Goal: Task Accomplishment & Management: Manage account settings

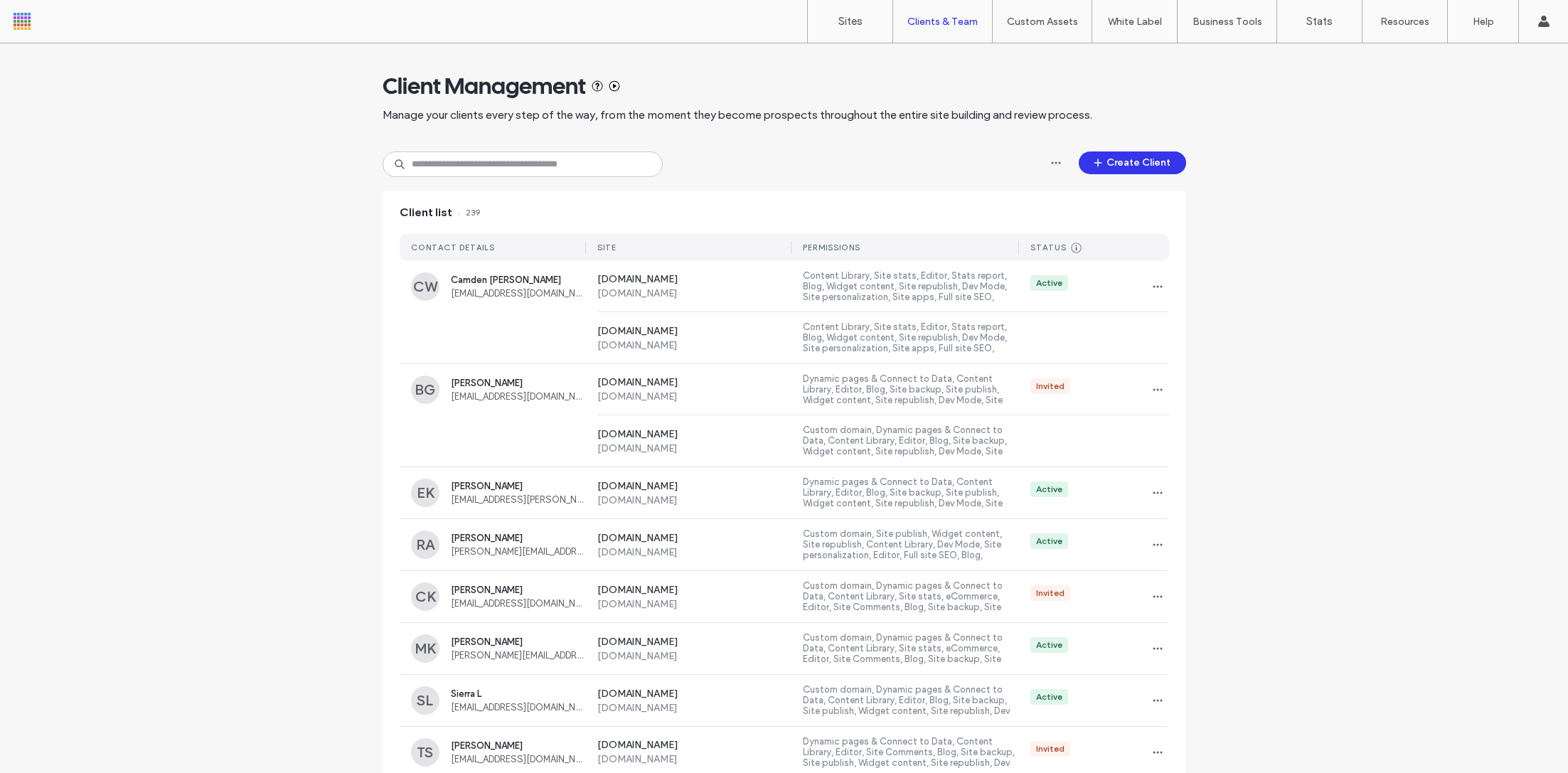
click at [503, 178] on div "Client Management Manage your clients every step of the way, from the moment th…" at bounding box center [784, 754] width 804 height 1423
click at [503, 175] on input at bounding box center [523, 164] width 280 height 26
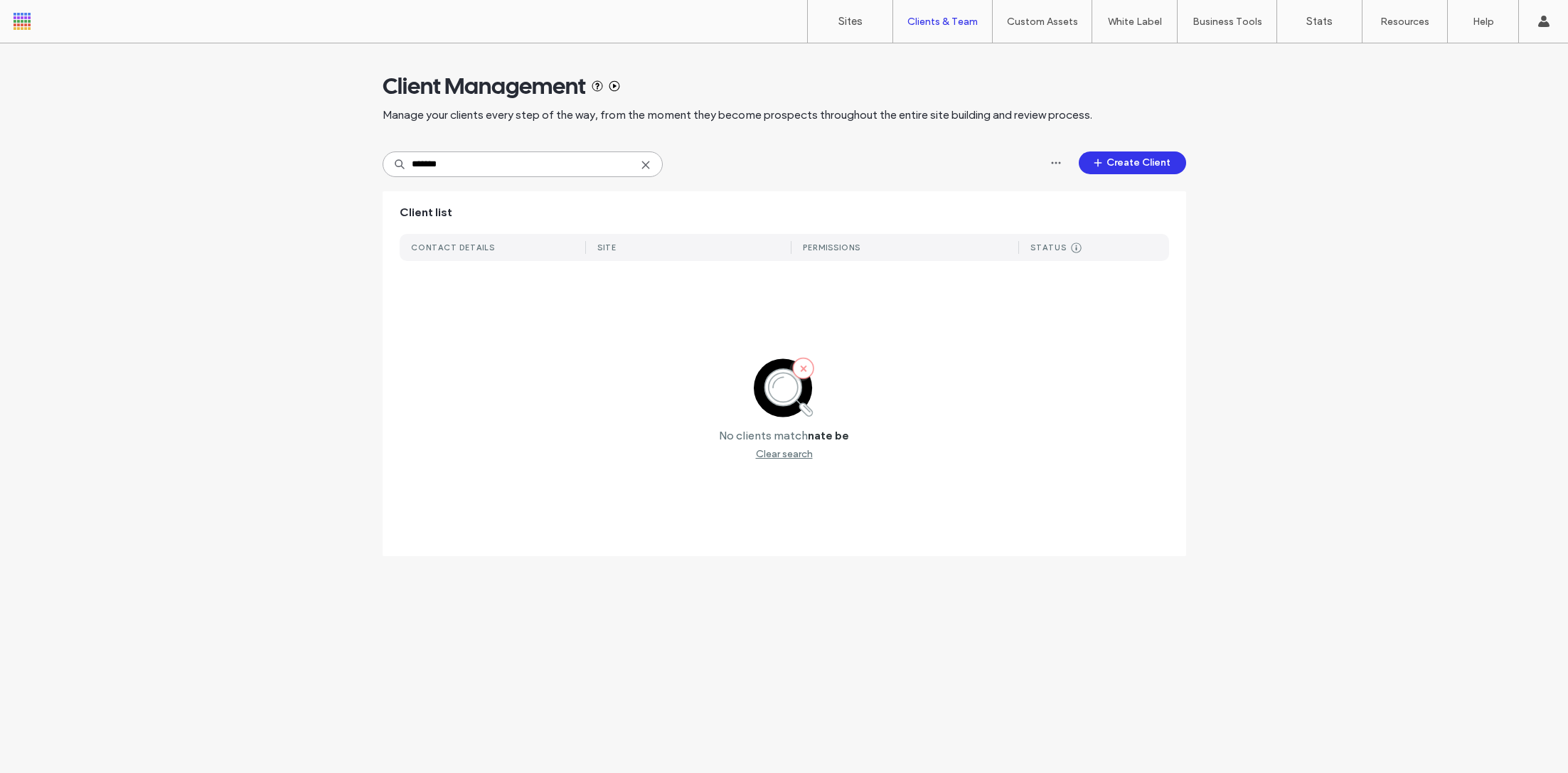
type input "*******"
click at [648, 164] on icon at bounding box center [646, 165] width 12 height 12
type input "*"
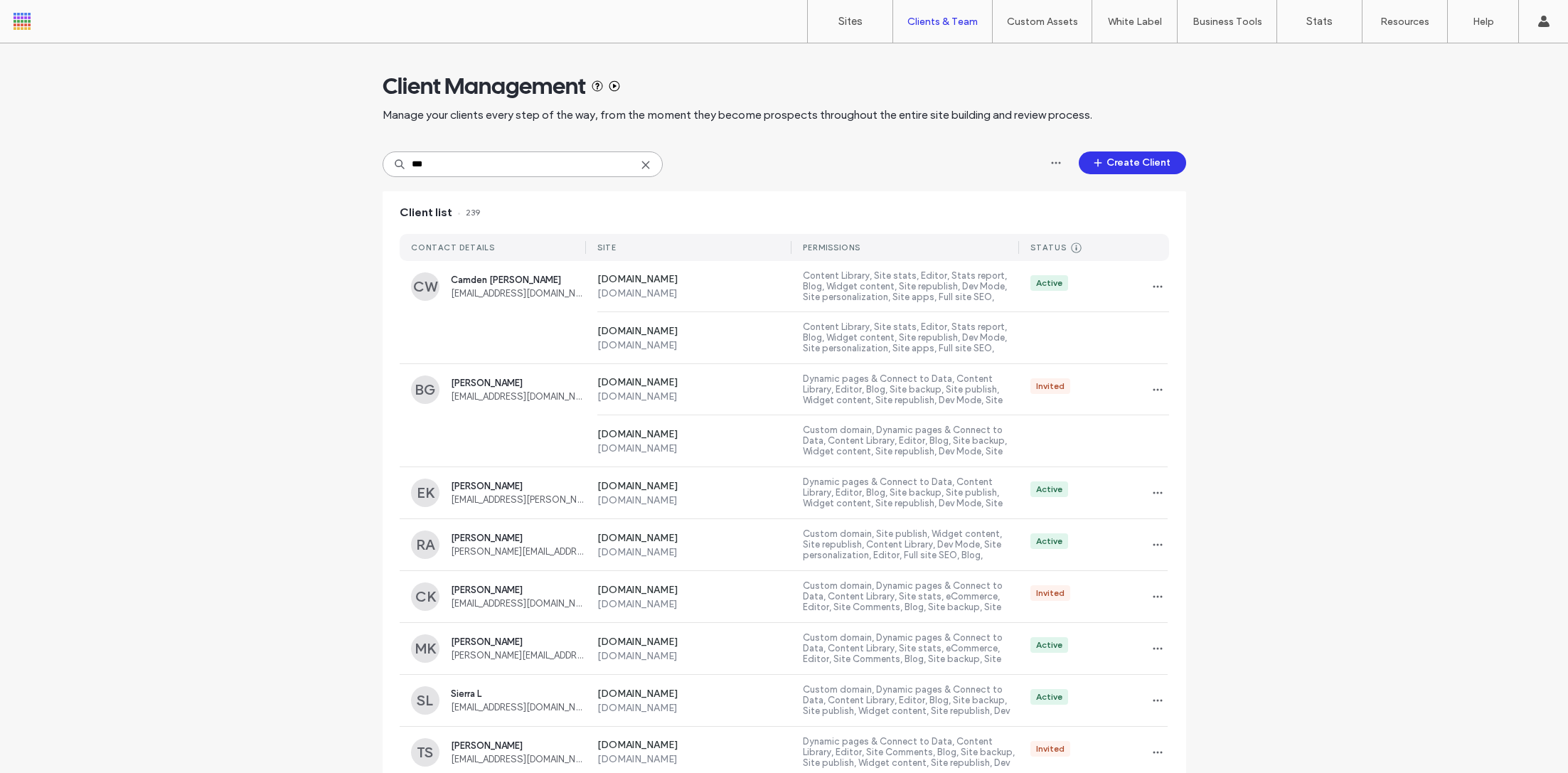
type input "*"
paste input "**********"
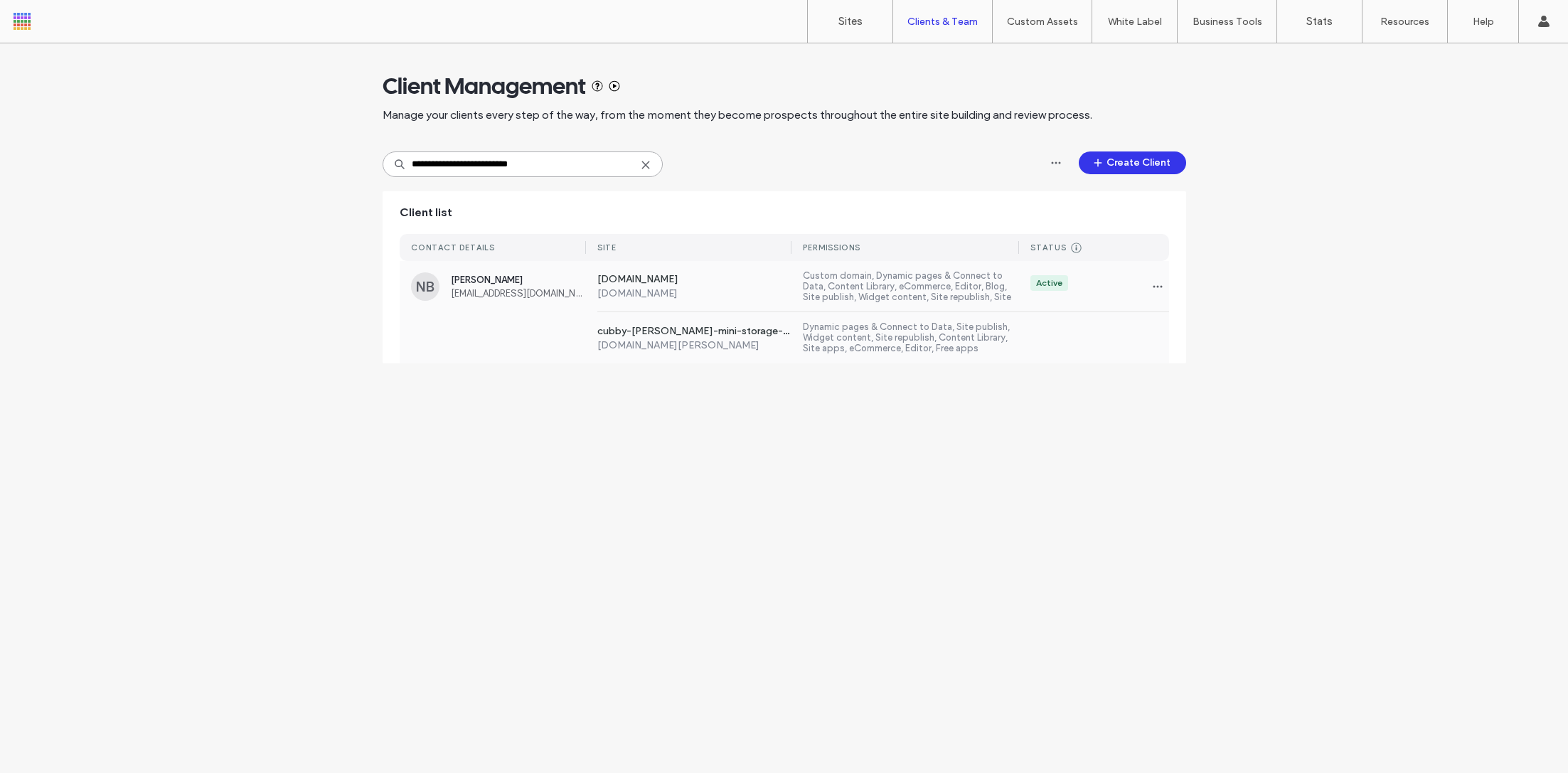
type input "**********"
click at [550, 296] on span "[EMAIL_ADDRESS][DOMAIN_NAME]" at bounding box center [518, 293] width 135 height 11
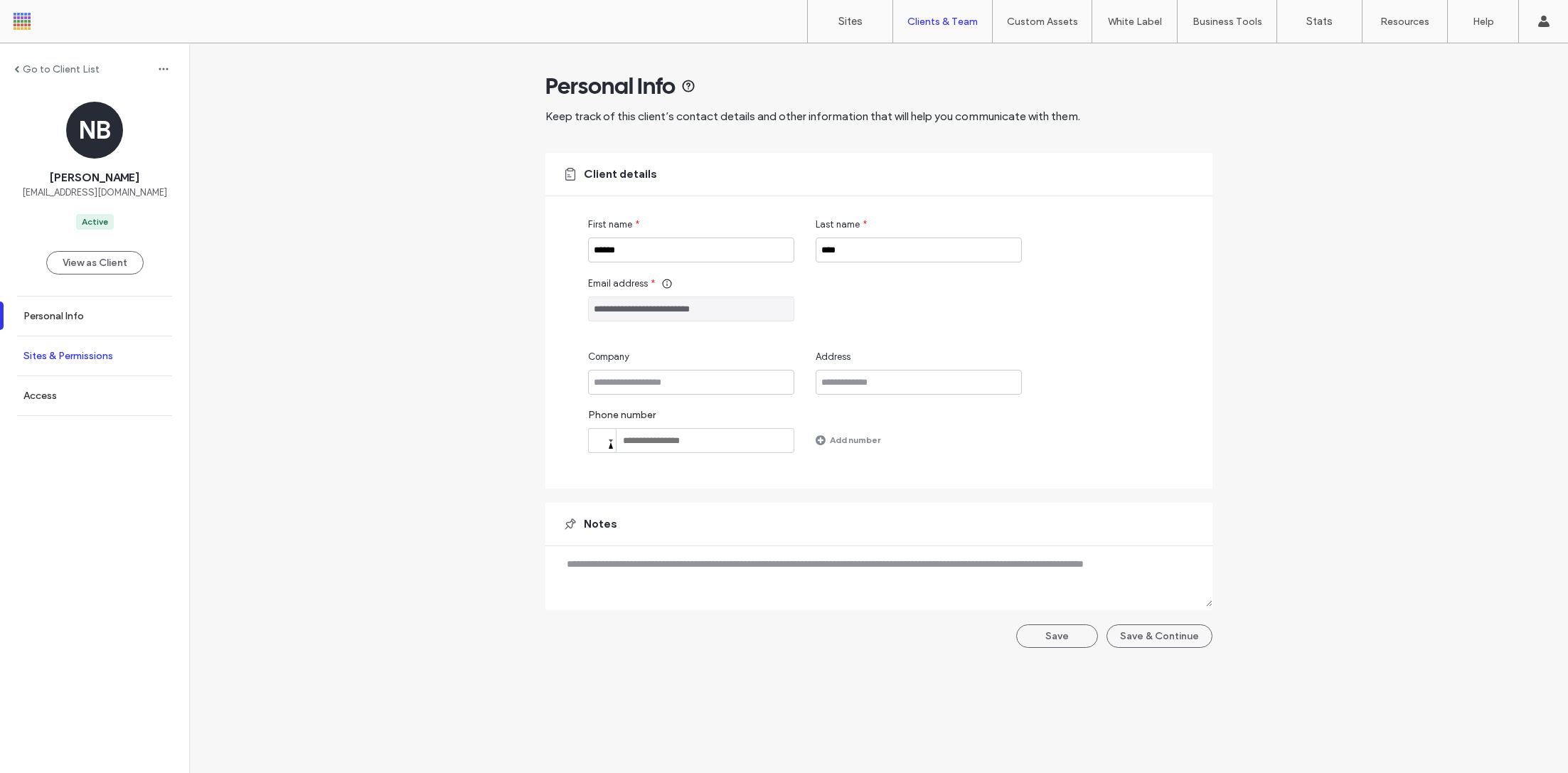
click at [63, 370] on link "Sites & Permissions" at bounding box center [95, 356] width 189 height 39
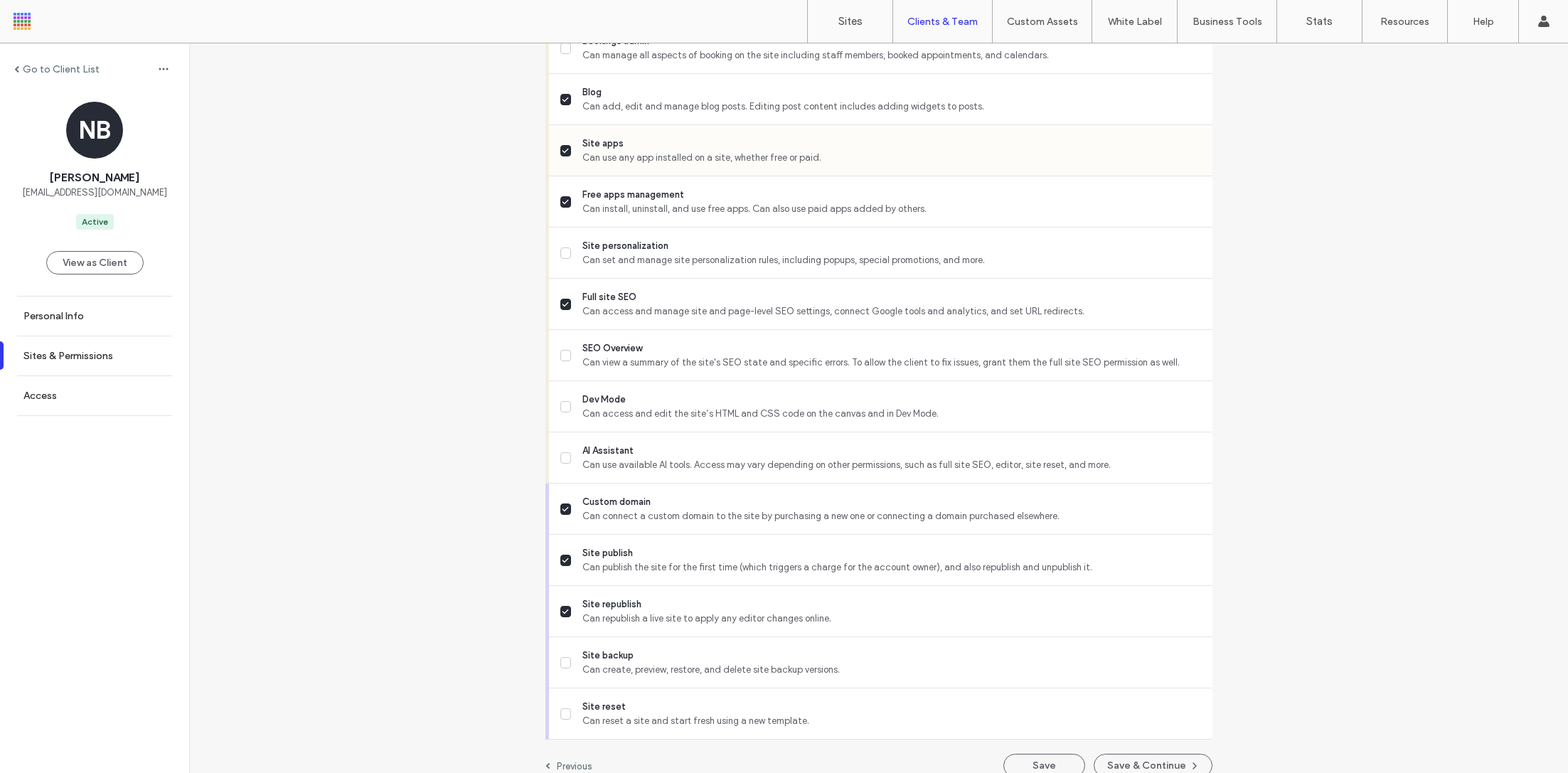
scroll to position [17, 0]
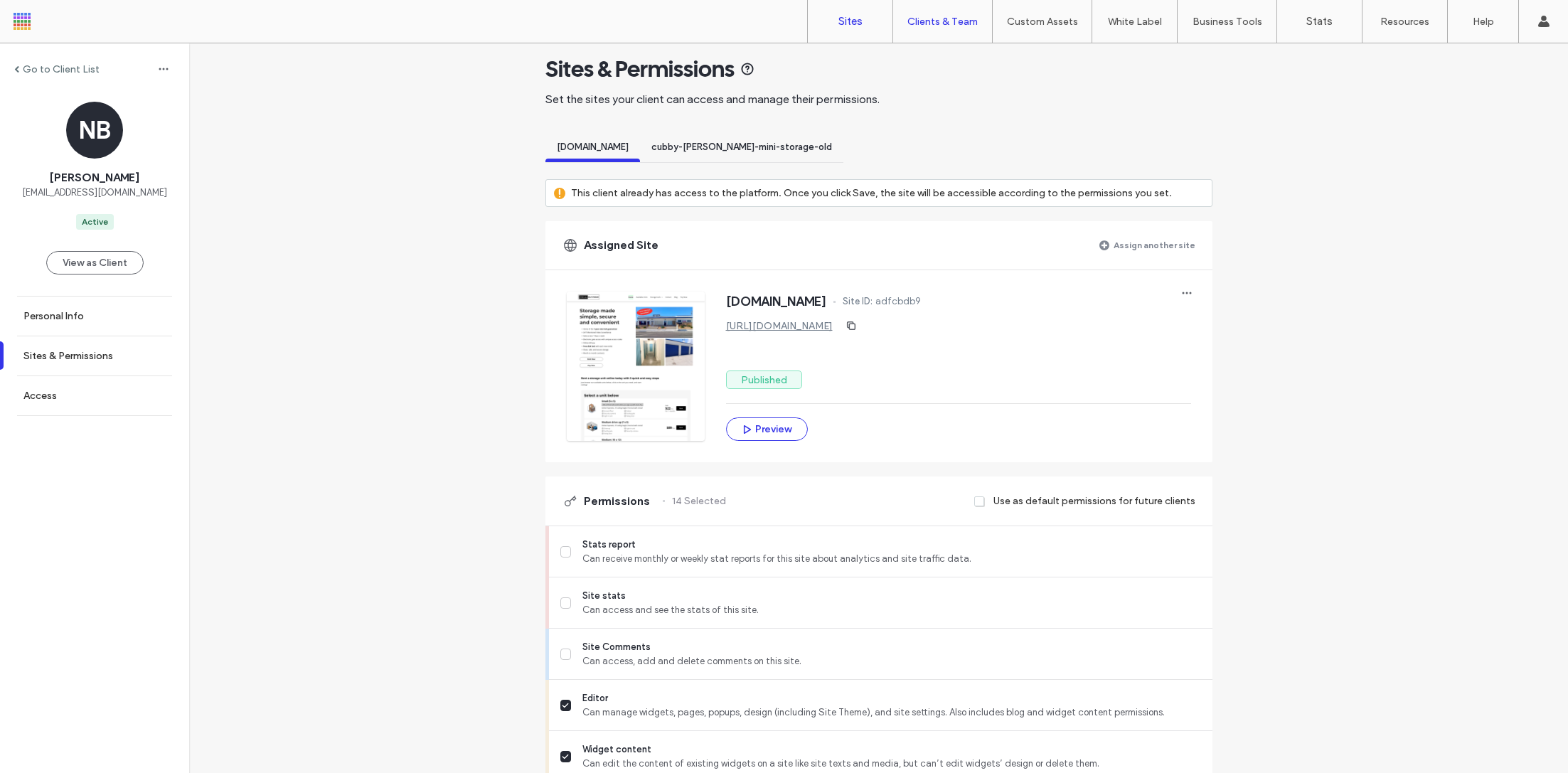
click at [851, 17] on label "Sites" at bounding box center [851, 21] width 24 height 13
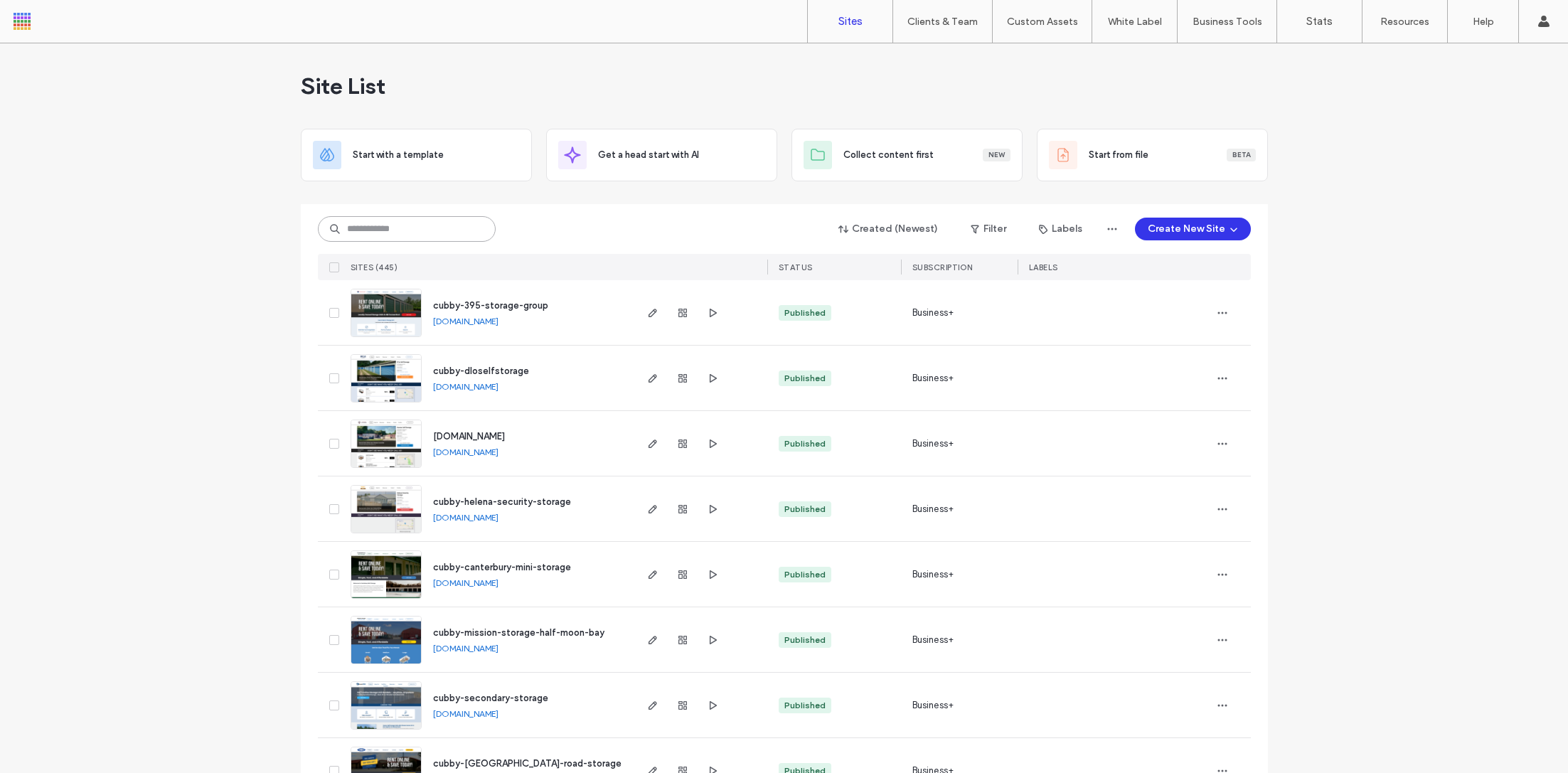
click at [417, 234] on input at bounding box center [406, 228] width 178 height 26
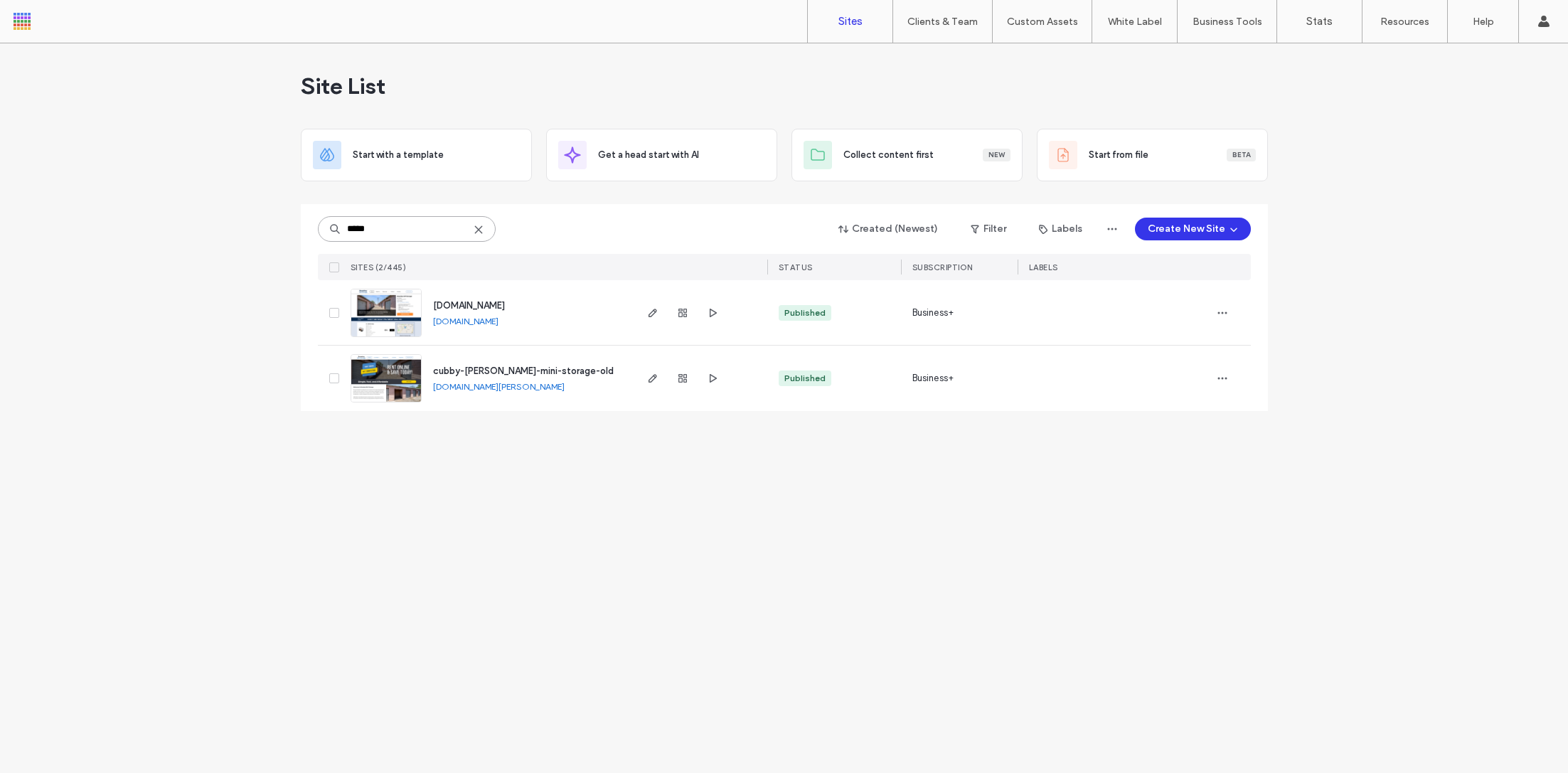
type input "*****"
click at [396, 311] on img at bounding box center [386, 338] width 70 height 97
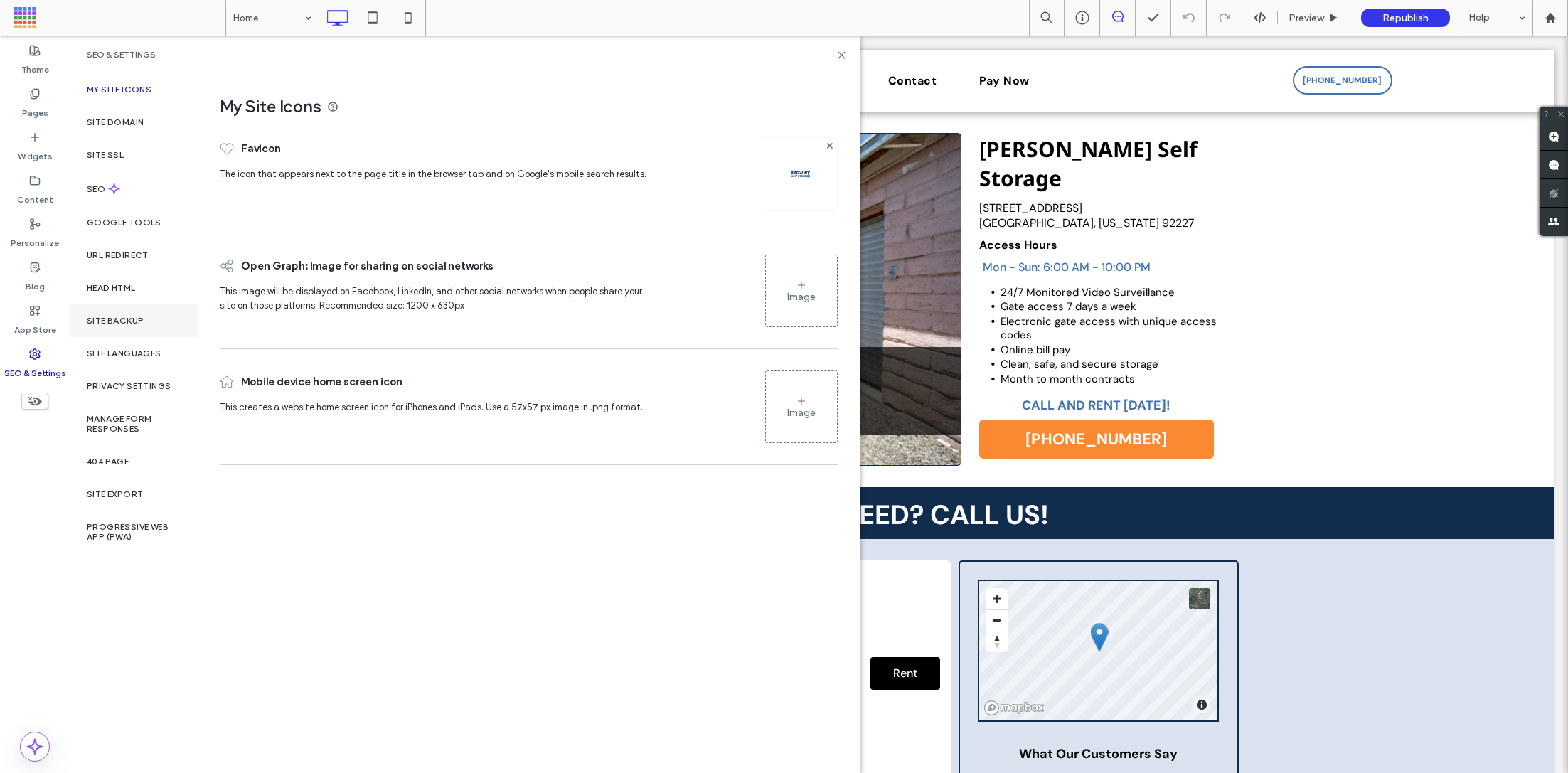
click at [124, 309] on div "Site Backup" at bounding box center [134, 321] width 128 height 33
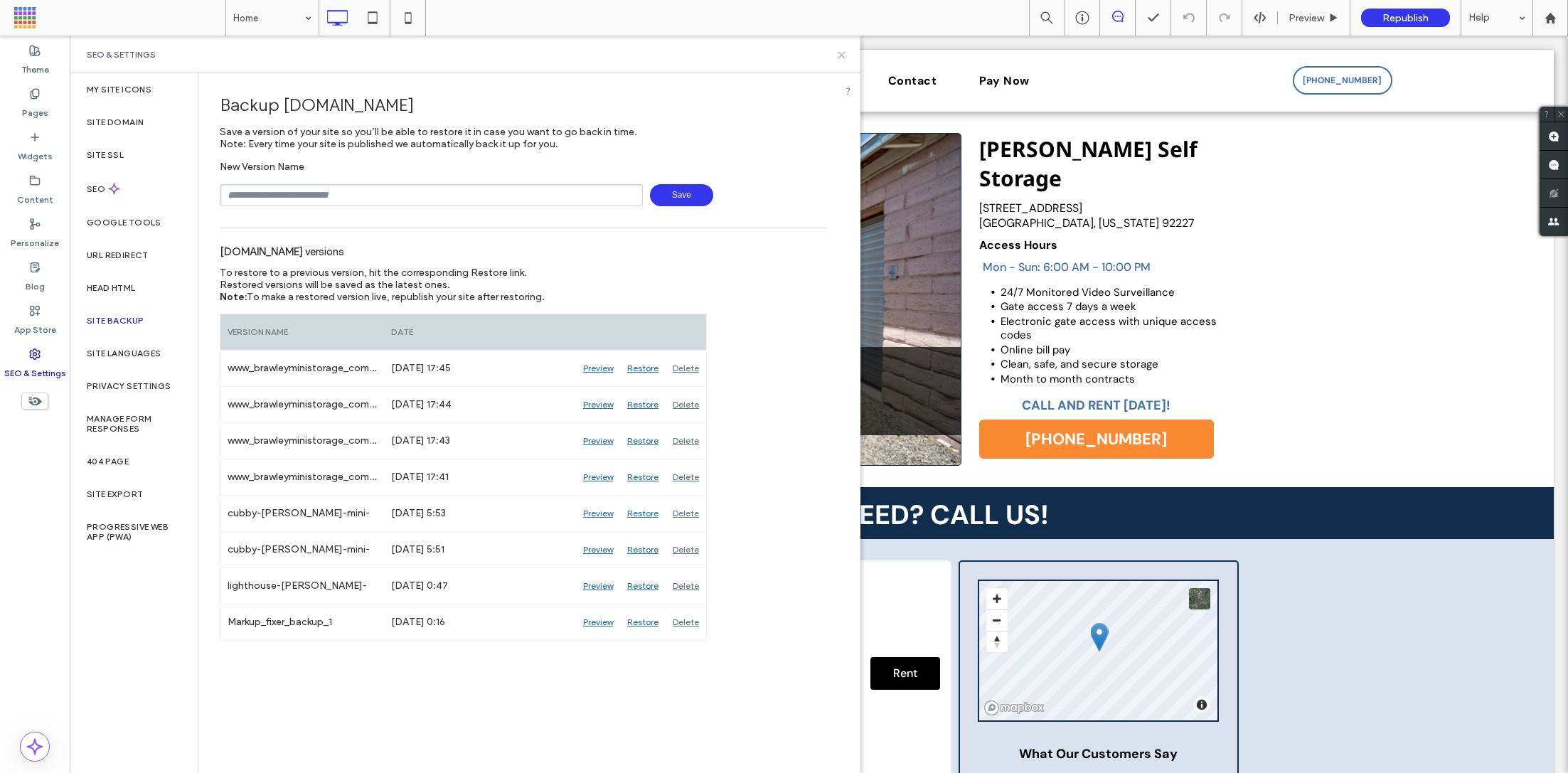
click at [840, 54] on use at bounding box center [842, 55] width 6 height 6
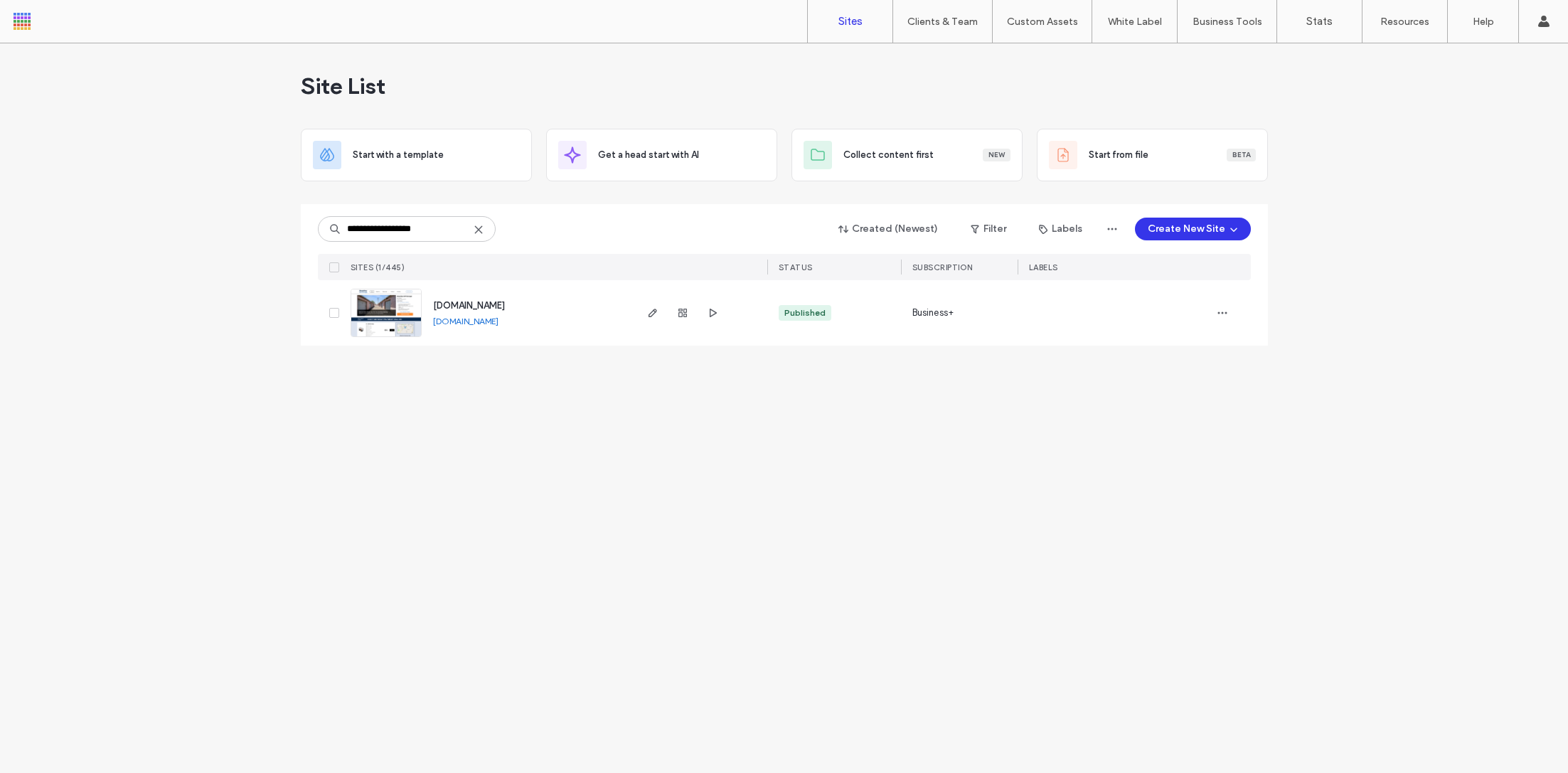
type input "**********"
click at [395, 322] on img at bounding box center [386, 338] width 70 height 97
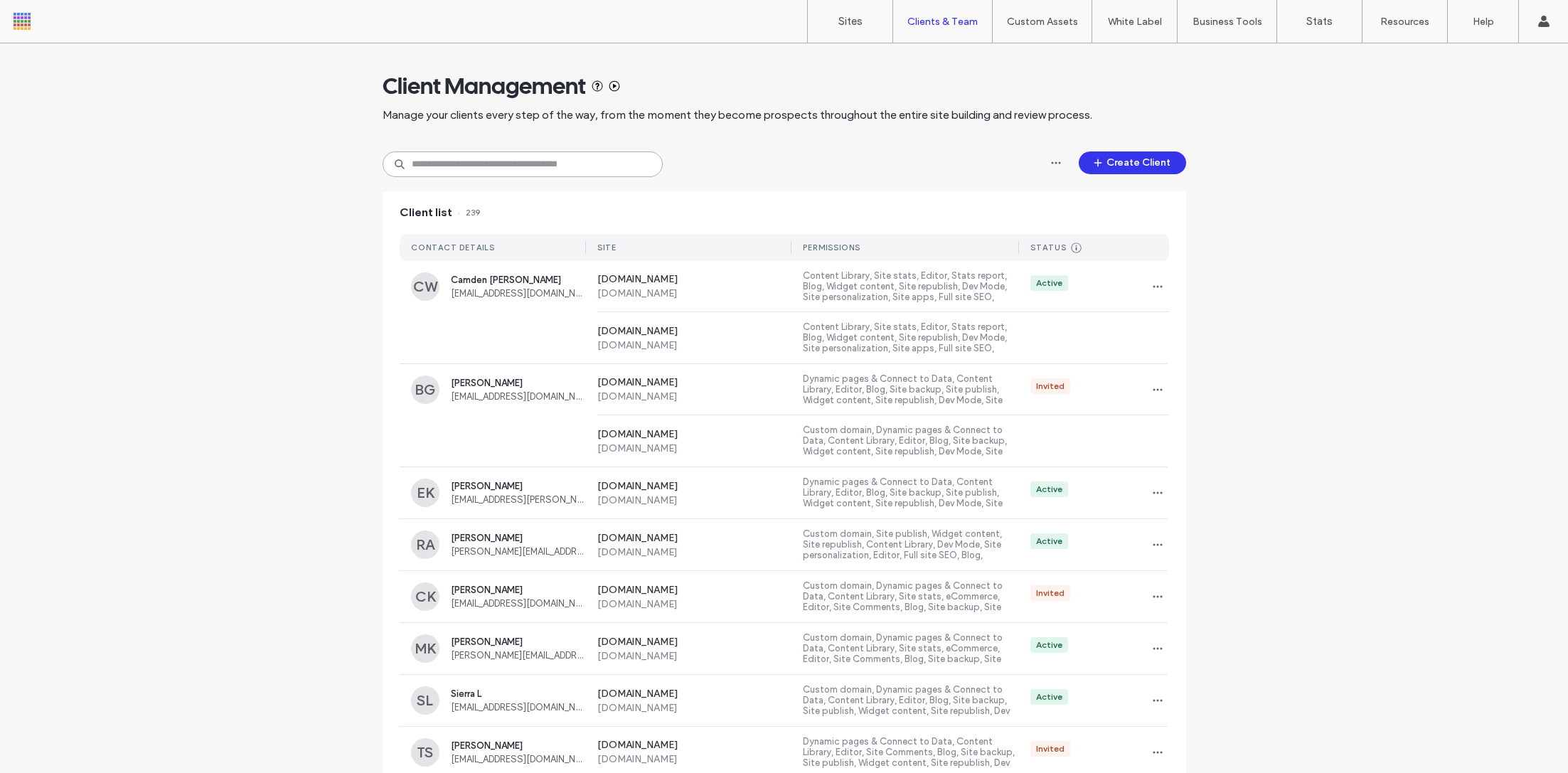
click at [441, 167] on input at bounding box center [523, 164] width 280 height 26
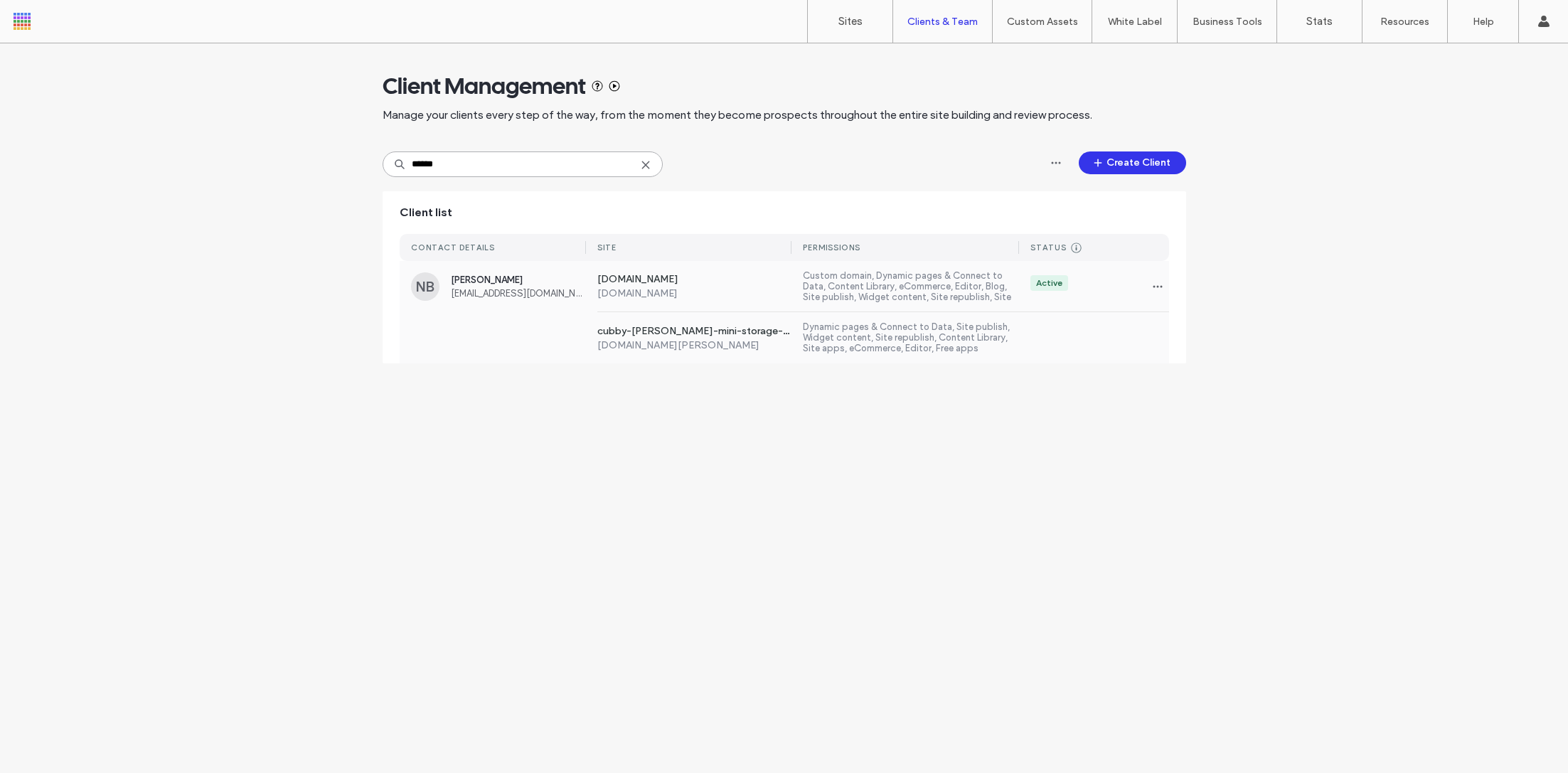
type input "******"
click at [499, 294] on span "[EMAIL_ADDRESS][DOMAIN_NAME]" at bounding box center [518, 293] width 135 height 11
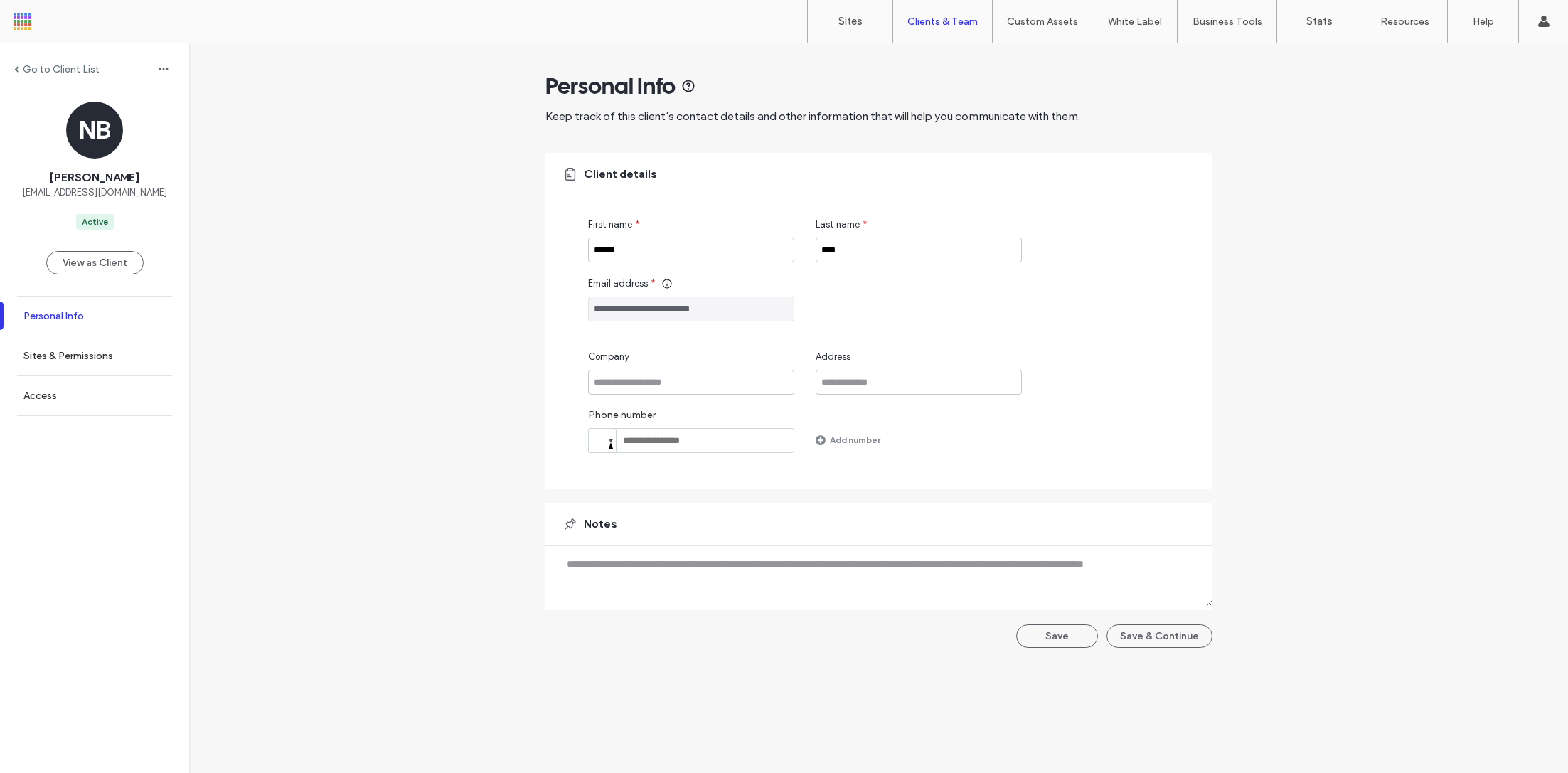
click at [100, 332] on link "Personal Info" at bounding box center [95, 316] width 189 height 39
click at [100, 342] on link "Sites & Permissions" at bounding box center [95, 356] width 189 height 39
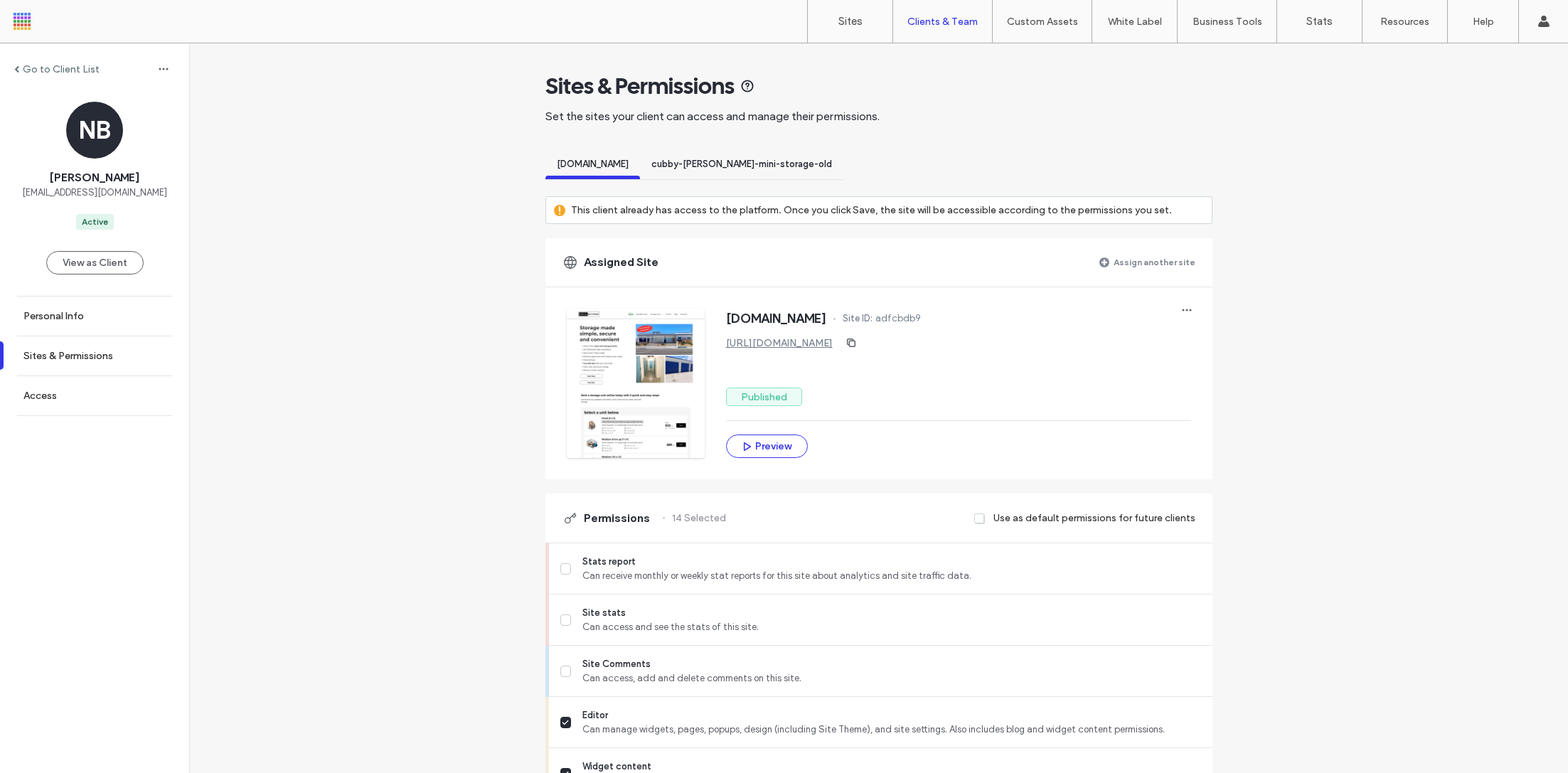
click at [743, 174] on div "cubby-[PERSON_NAME]-mini-storage-old" at bounding box center [742, 166] width 203 height 27
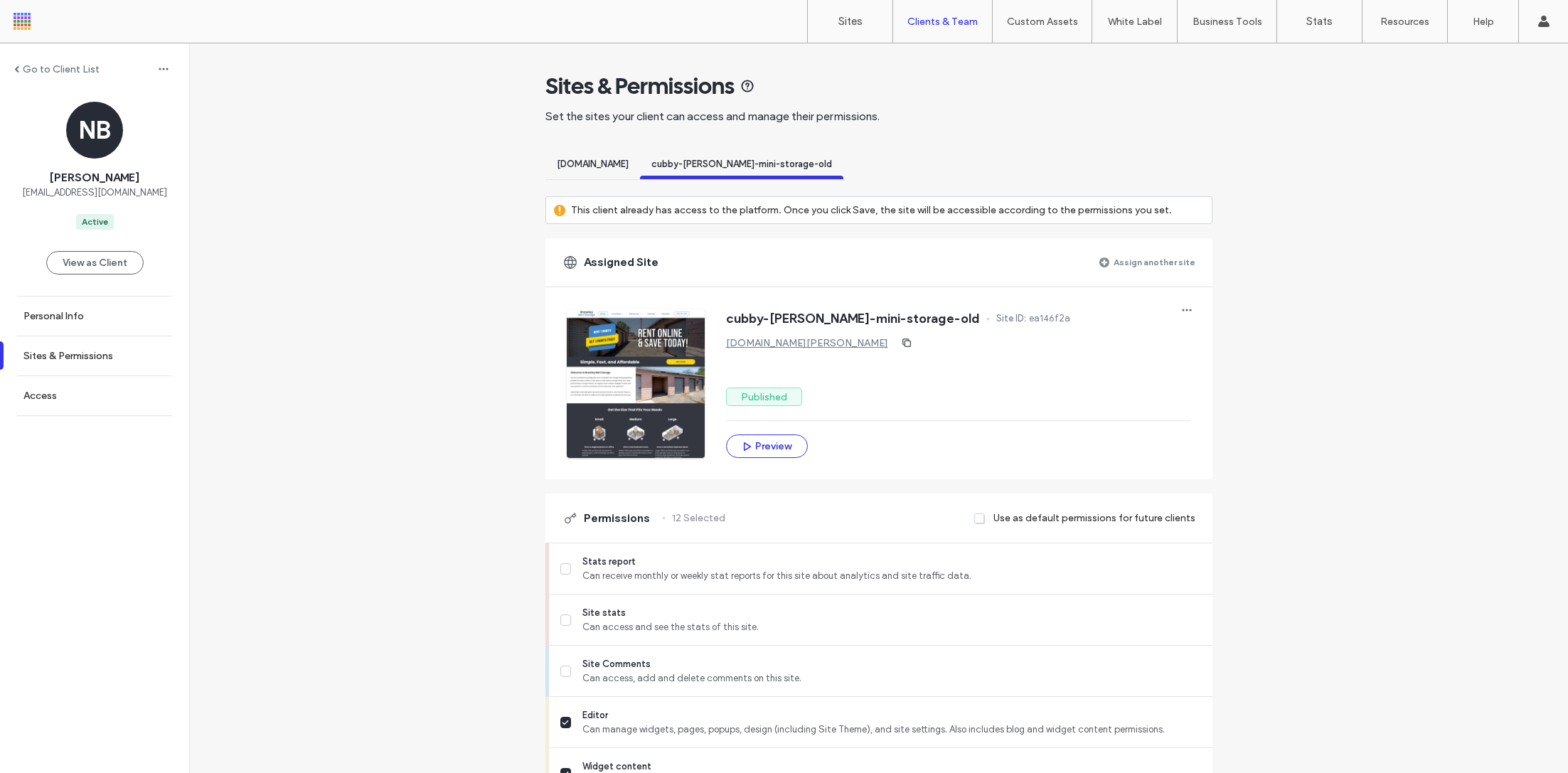
click at [1133, 265] on label "Assign another site" at bounding box center [1155, 262] width 82 height 25
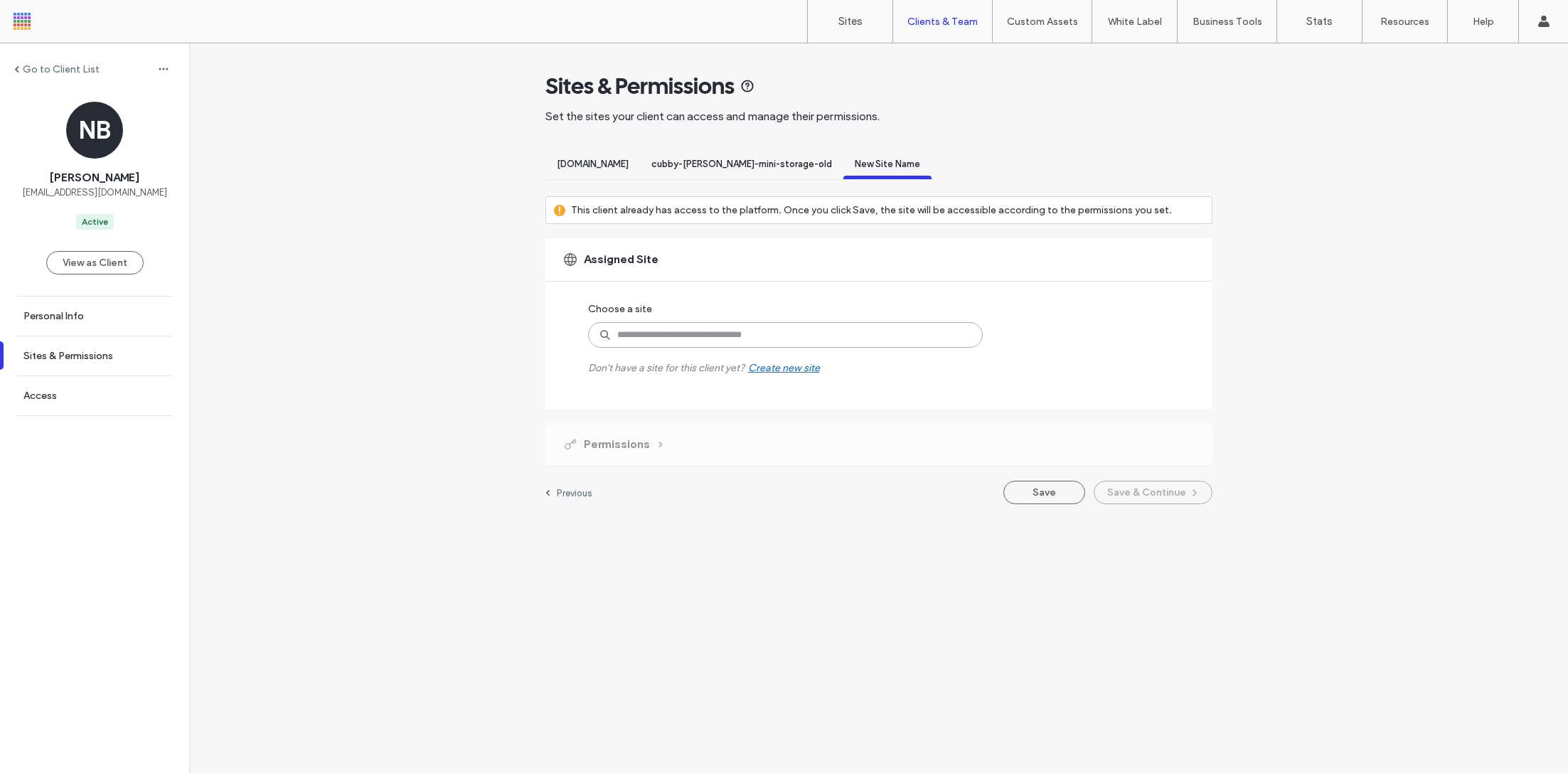
click at [686, 328] on input at bounding box center [786, 335] width 395 height 26
type input "*******"
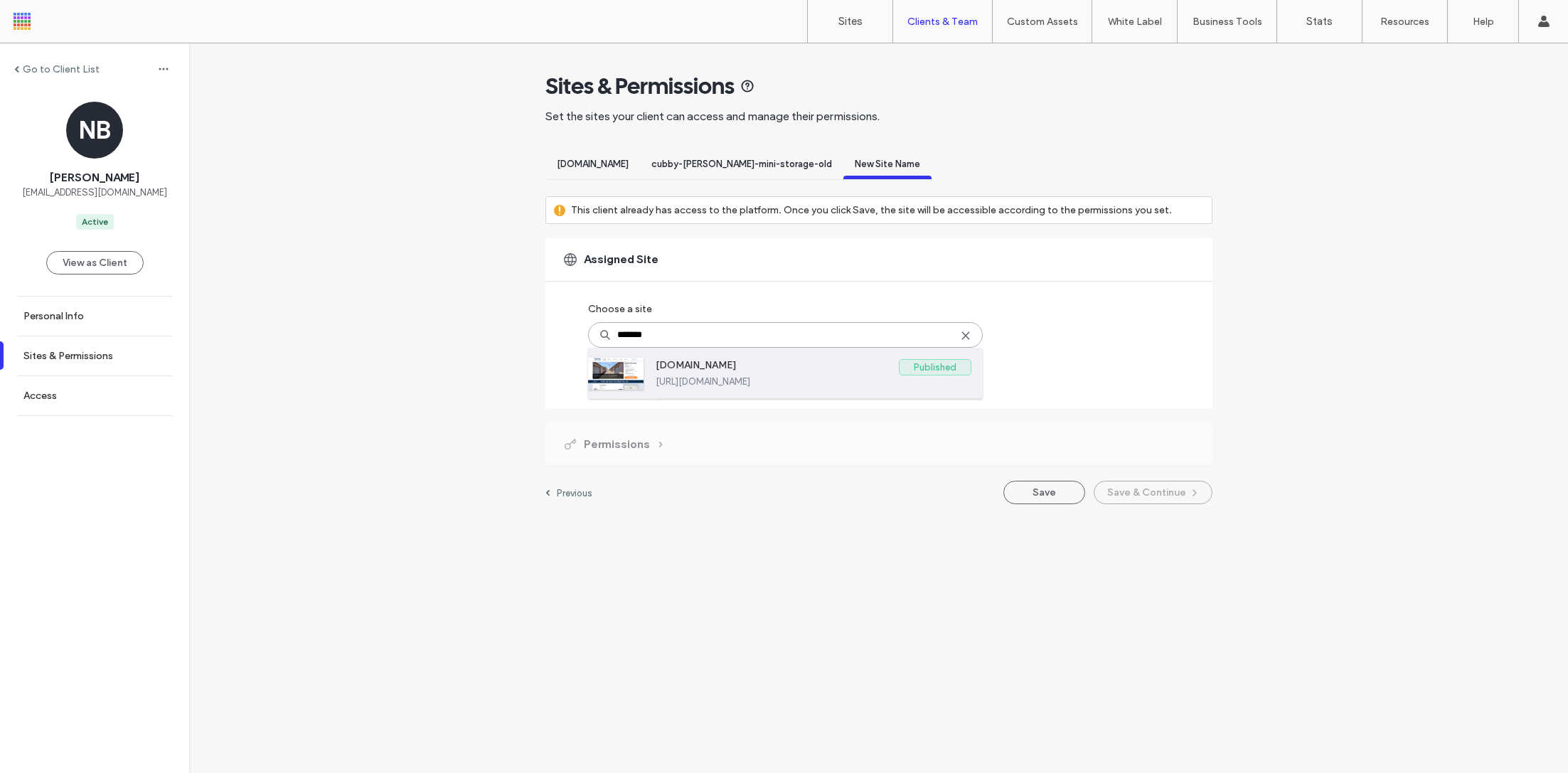
click at [783, 395] on div "[DOMAIN_NAME] Published [URL][DOMAIN_NAME]" at bounding box center [814, 373] width 316 height 51
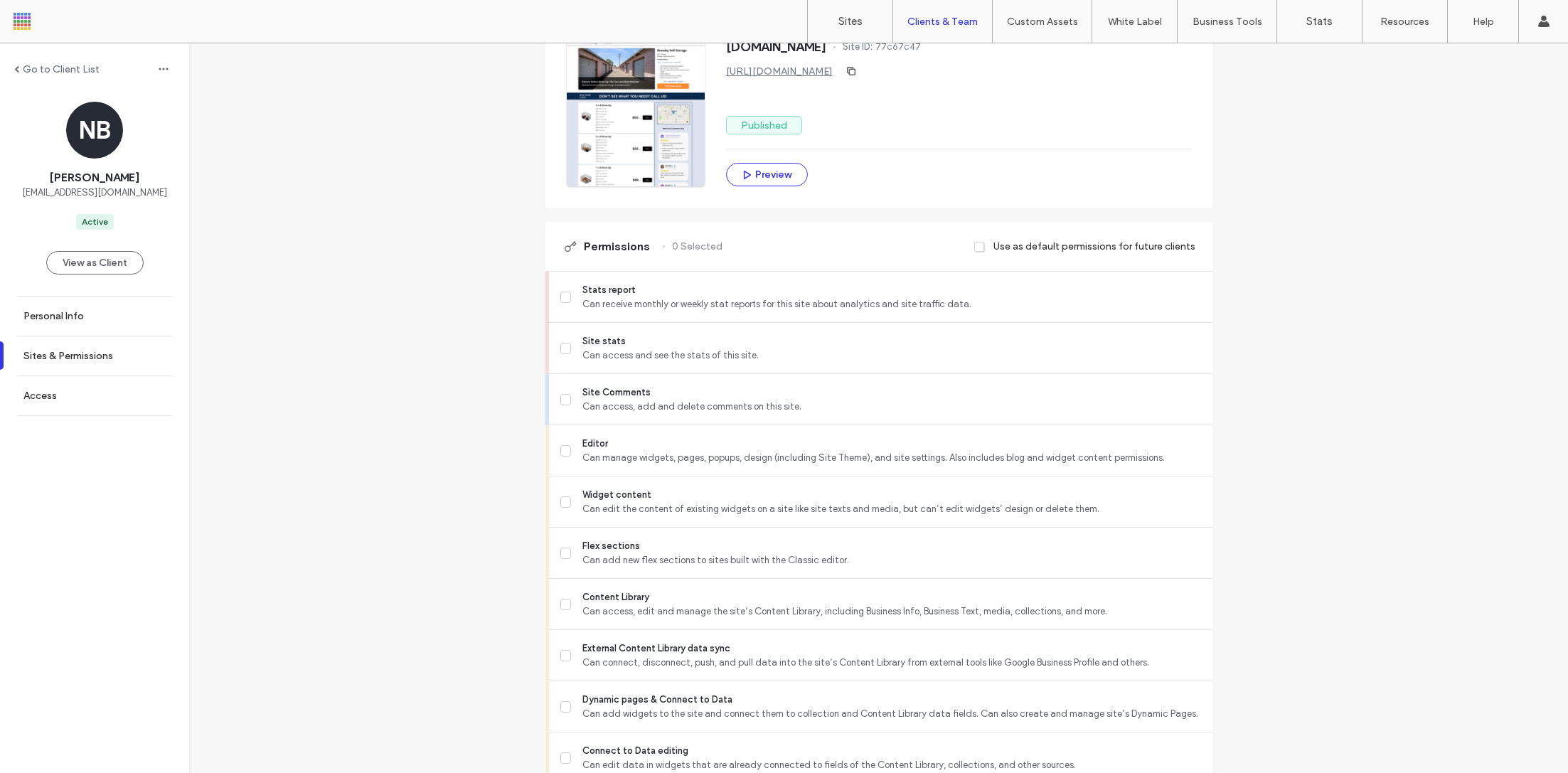
scroll to position [347, 0]
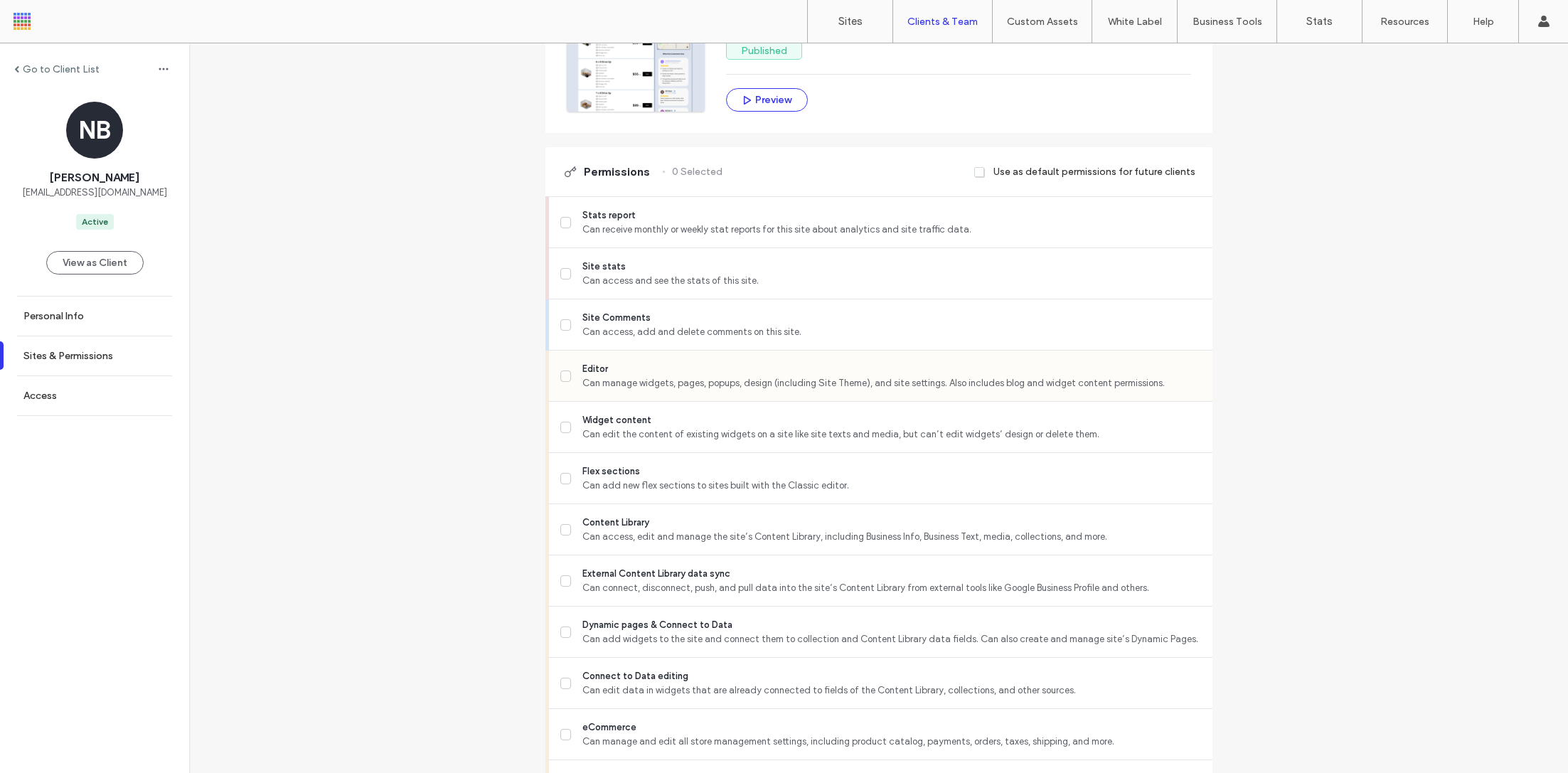
click at [612, 367] on span "Editor" at bounding box center [891, 369] width 618 height 14
click at [628, 484] on span "Can add new flex sections to sites built with the Classic editor." at bounding box center [891, 486] width 618 height 14
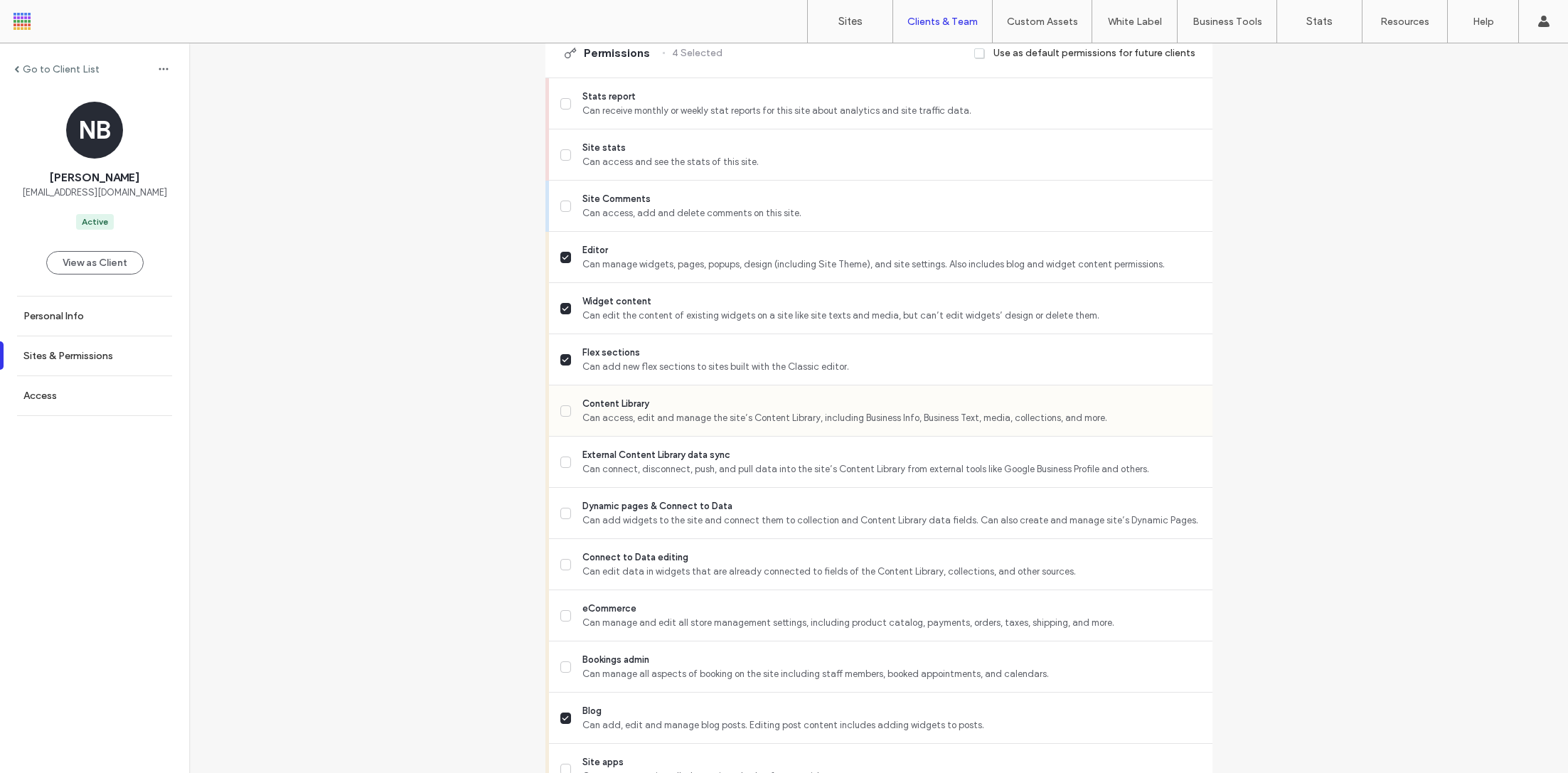
scroll to position [478, 0]
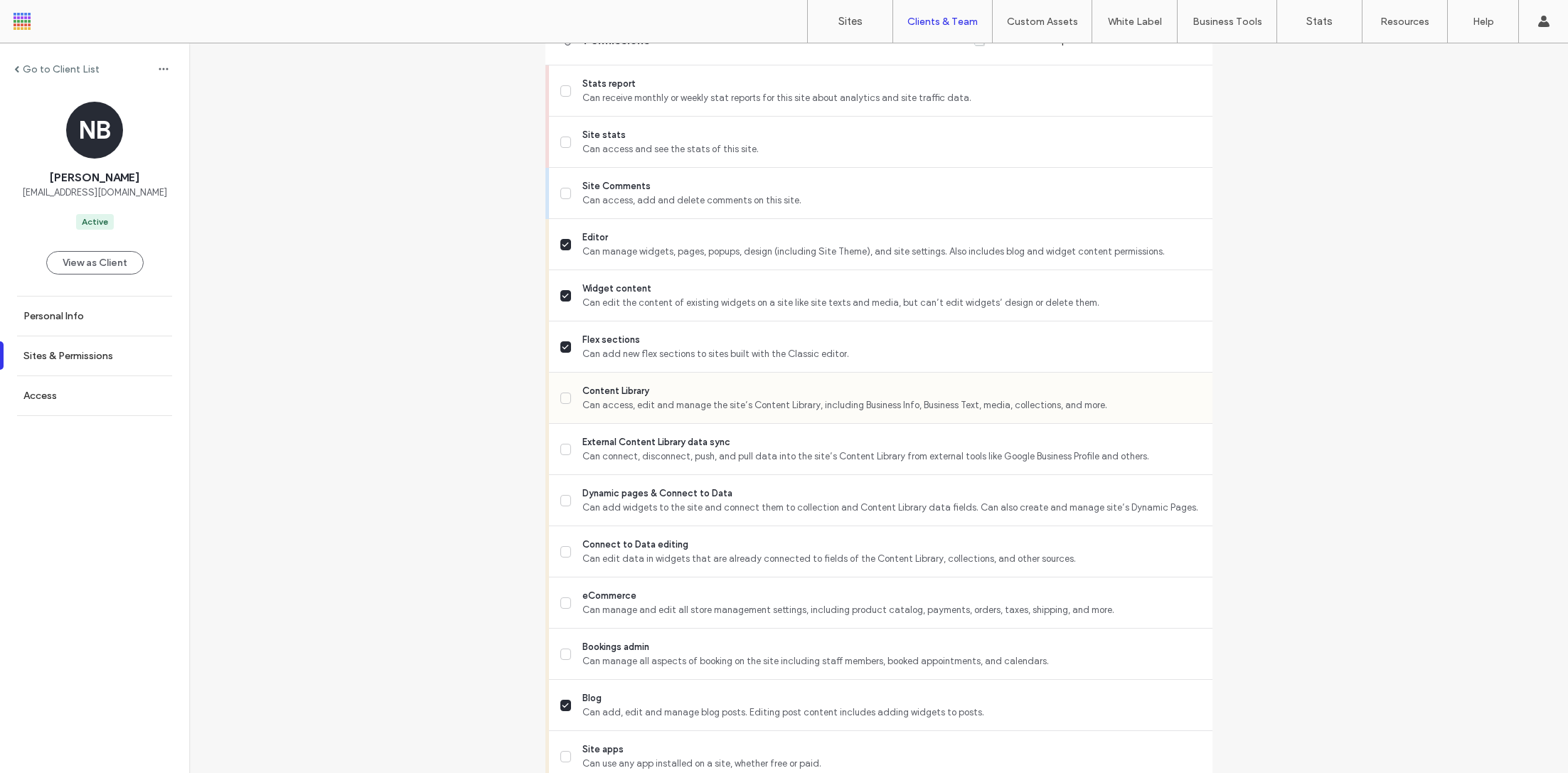
click at [628, 400] on span "Can access, edit and manage the site’s Content Library, including Business Info…" at bounding box center [891, 405] width 618 height 14
click at [628, 460] on span "Can connect, disconnect, push, and pull data into the site’s Content Library fr…" at bounding box center [891, 456] width 618 height 14
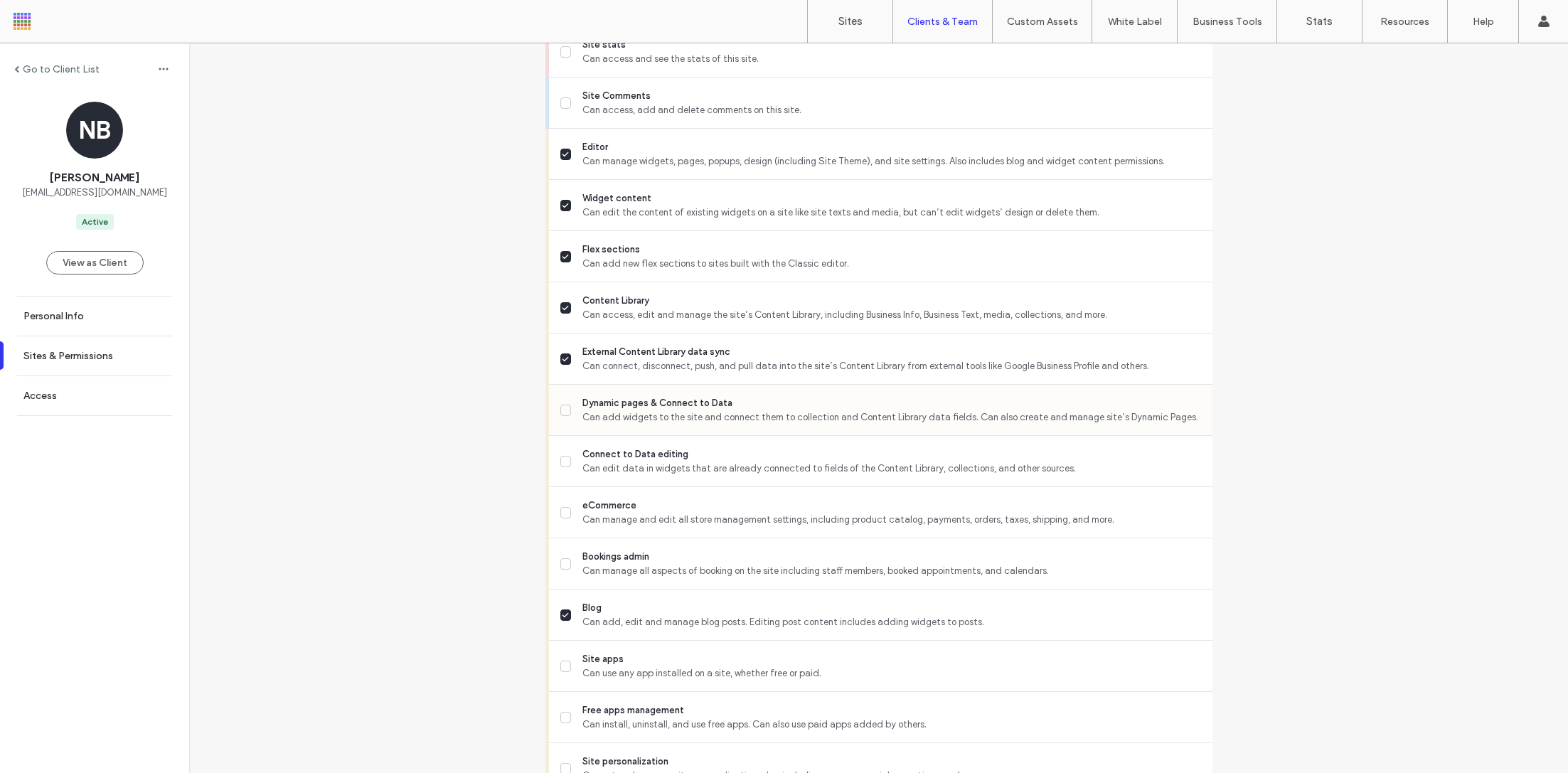
scroll to position [572, 0]
drag, startPoint x: 629, startPoint y: 411, endPoint x: 629, endPoint y: 419, distance: 8.0
click at [629, 411] on span "Can add widgets to the site and connect them to collection and Content Library …" at bounding box center [891, 414] width 618 height 14
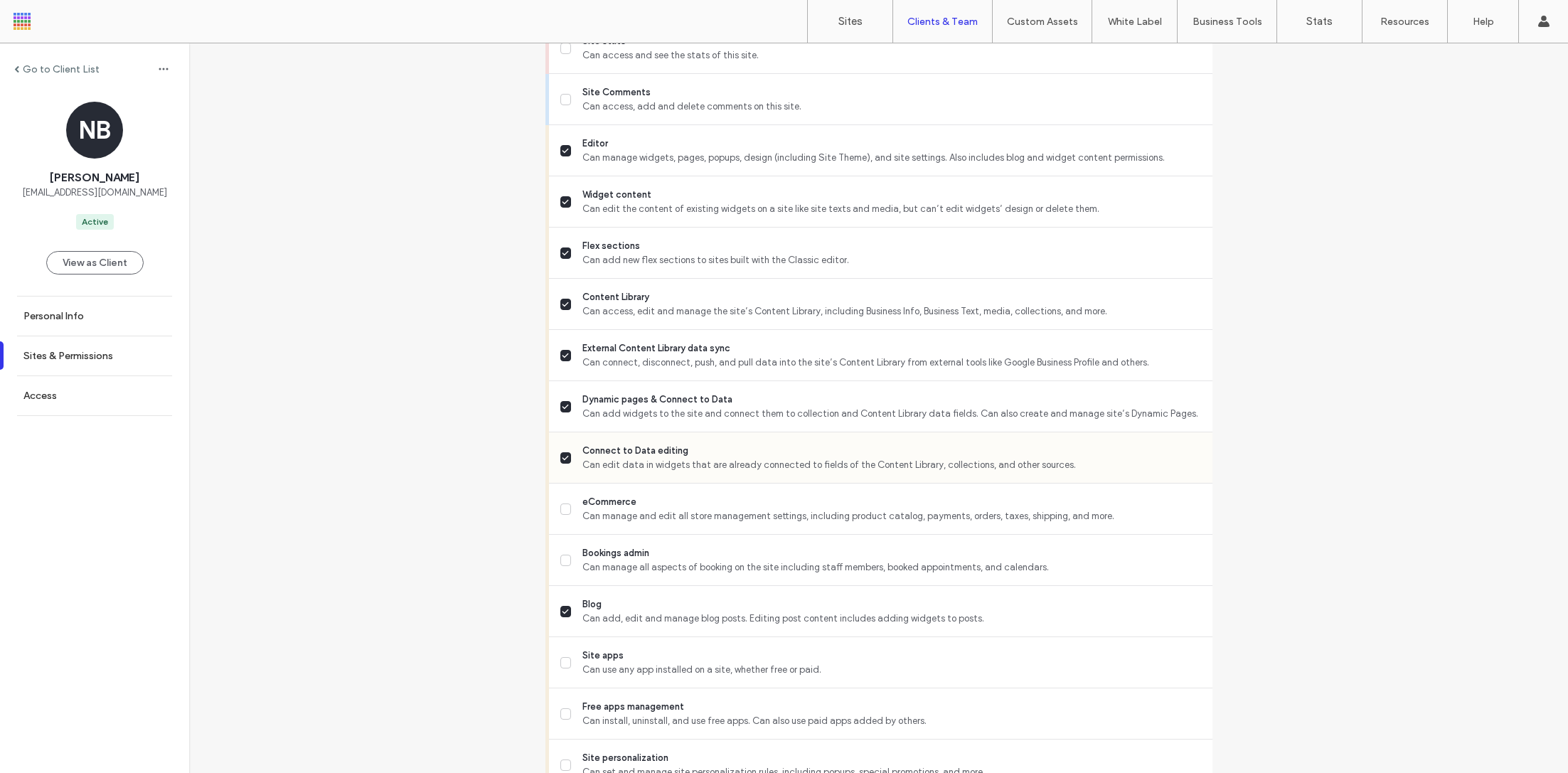
click at [629, 467] on span "Can edit data in widgets that are already connected to fields of the Content Li…" at bounding box center [891, 465] width 618 height 14
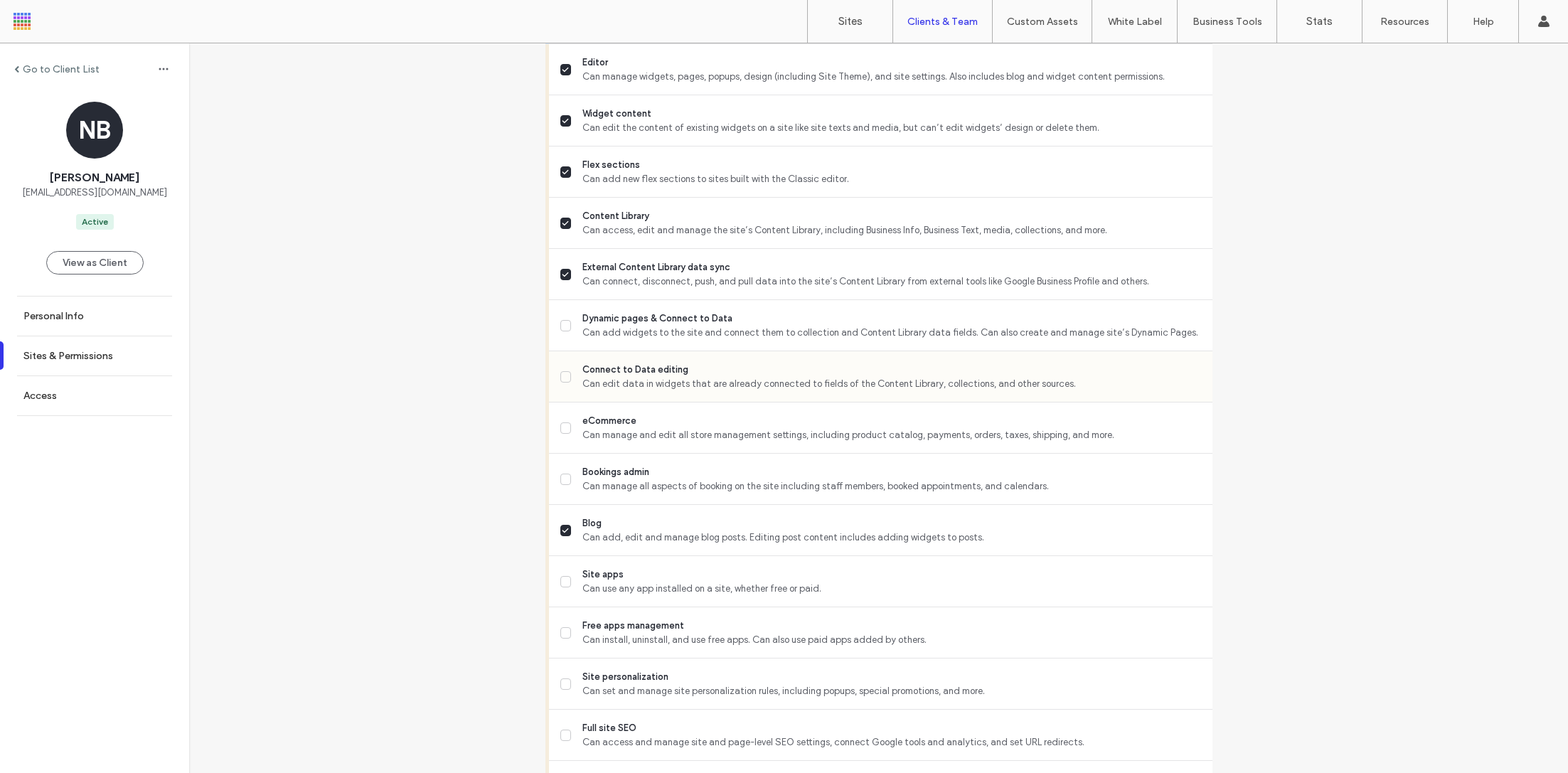
scroll to position [647, 0]
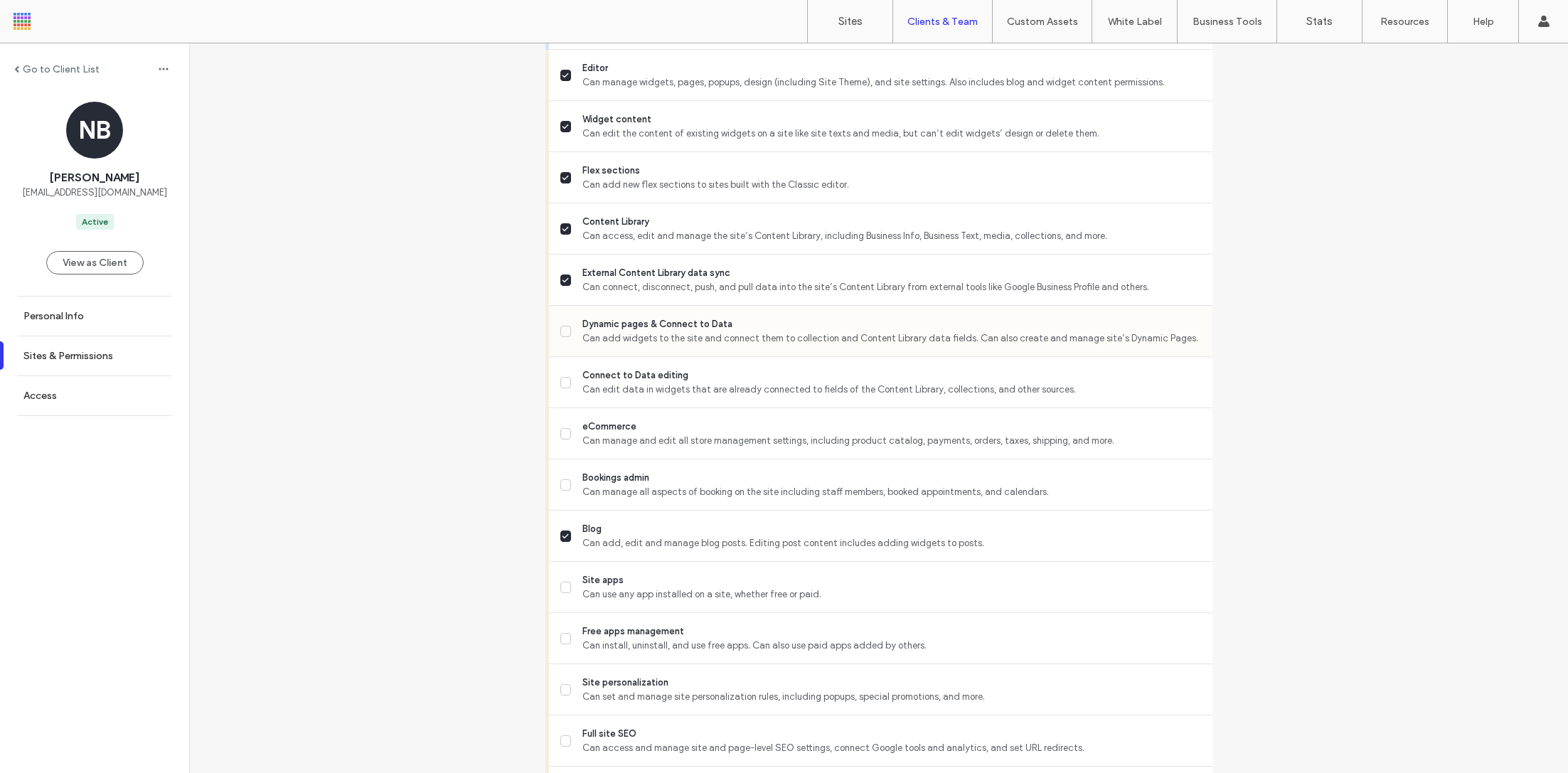
click at [627, 332] on span "Can add widgets to the site and connect them to collection and Content Library …" at bounding box center [891, 339] width 618 height 14
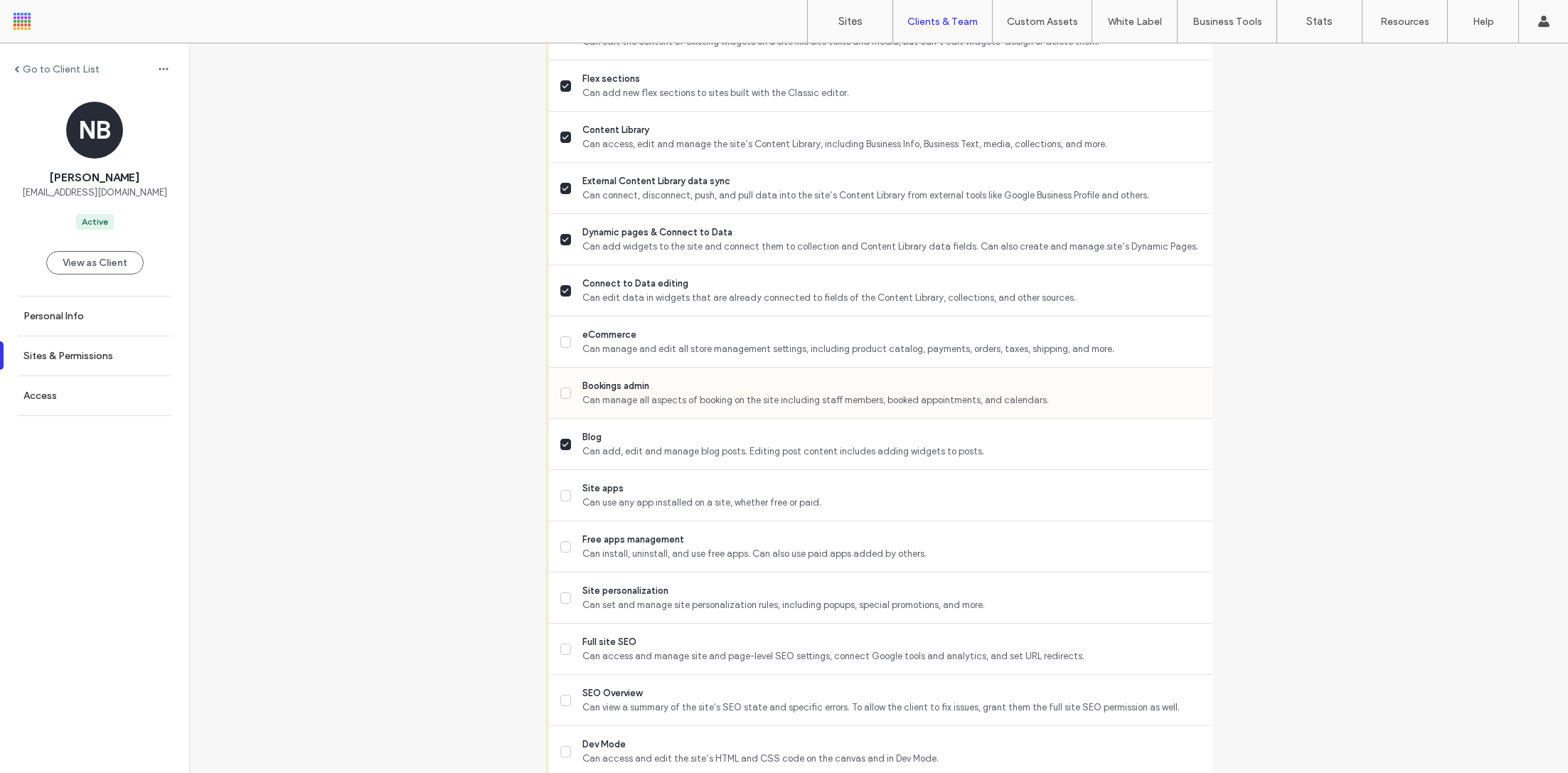
scroll to position [745, 0]
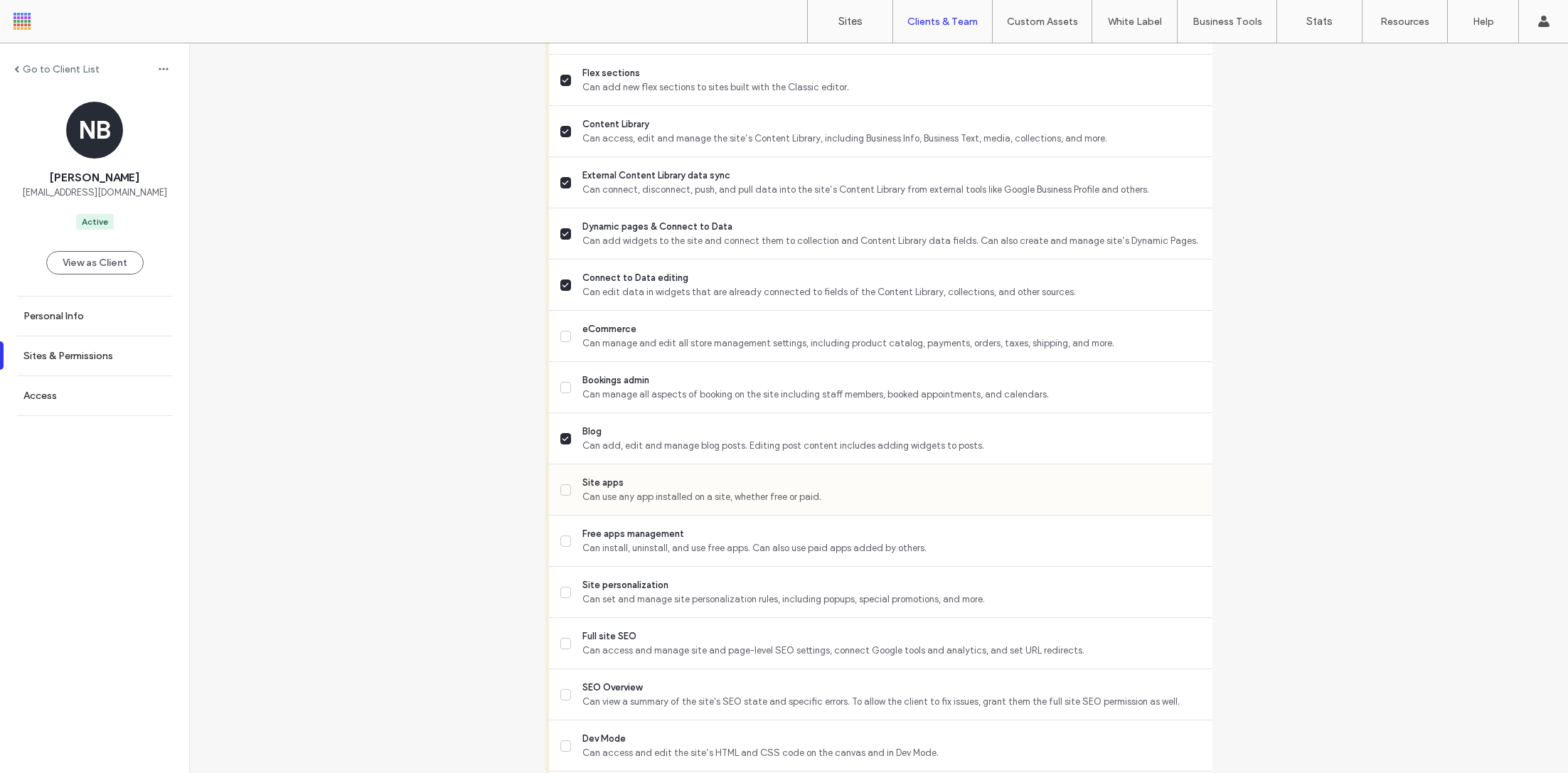
click at [653, 483] on span "Site apps" at bounding box center [891, 483] width 618 height 14
click at [653, 536] on span "Free apps management" at bounding box center [891, 534] width 618 height 14
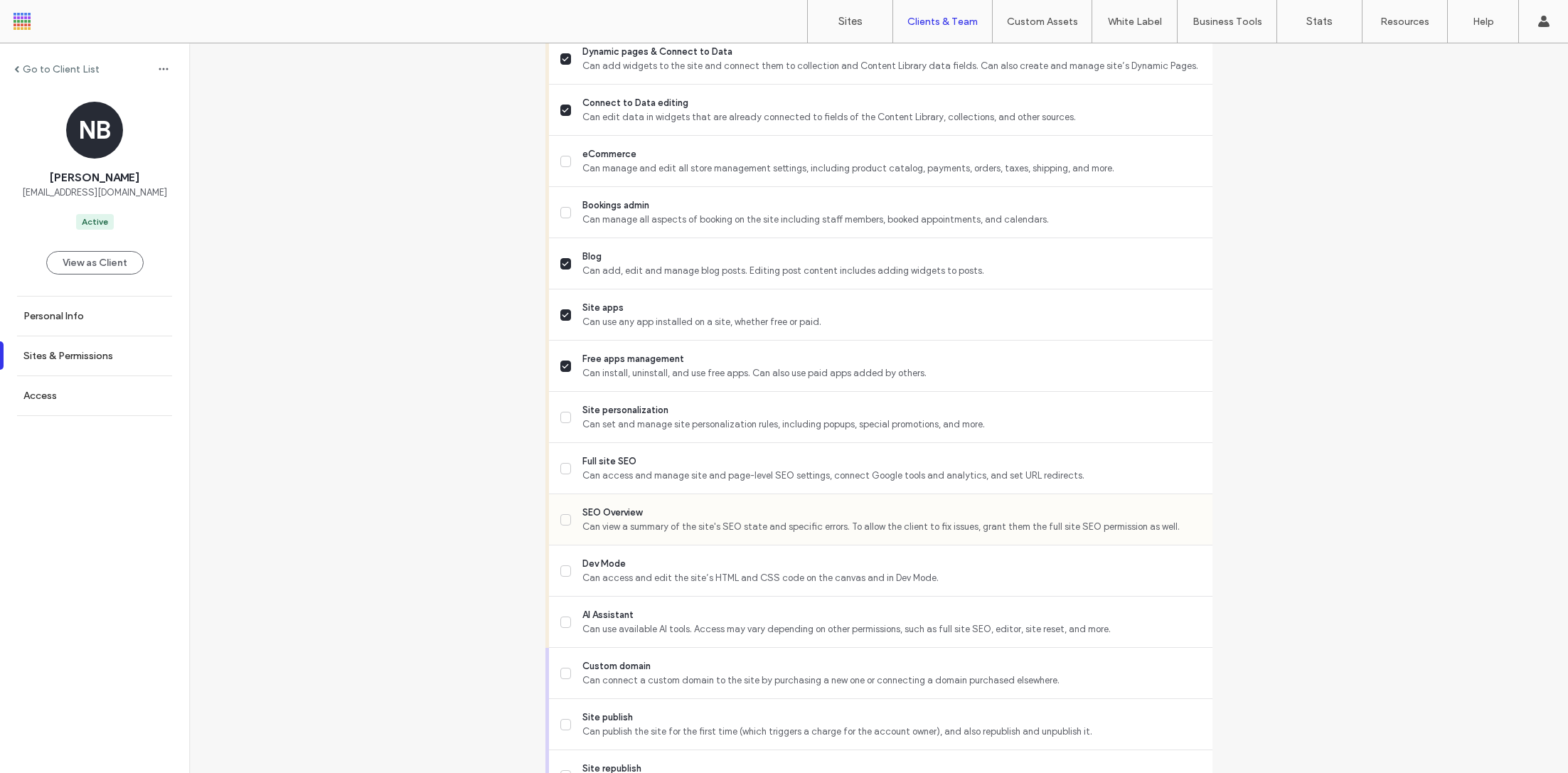
scroll to position [929, 0]
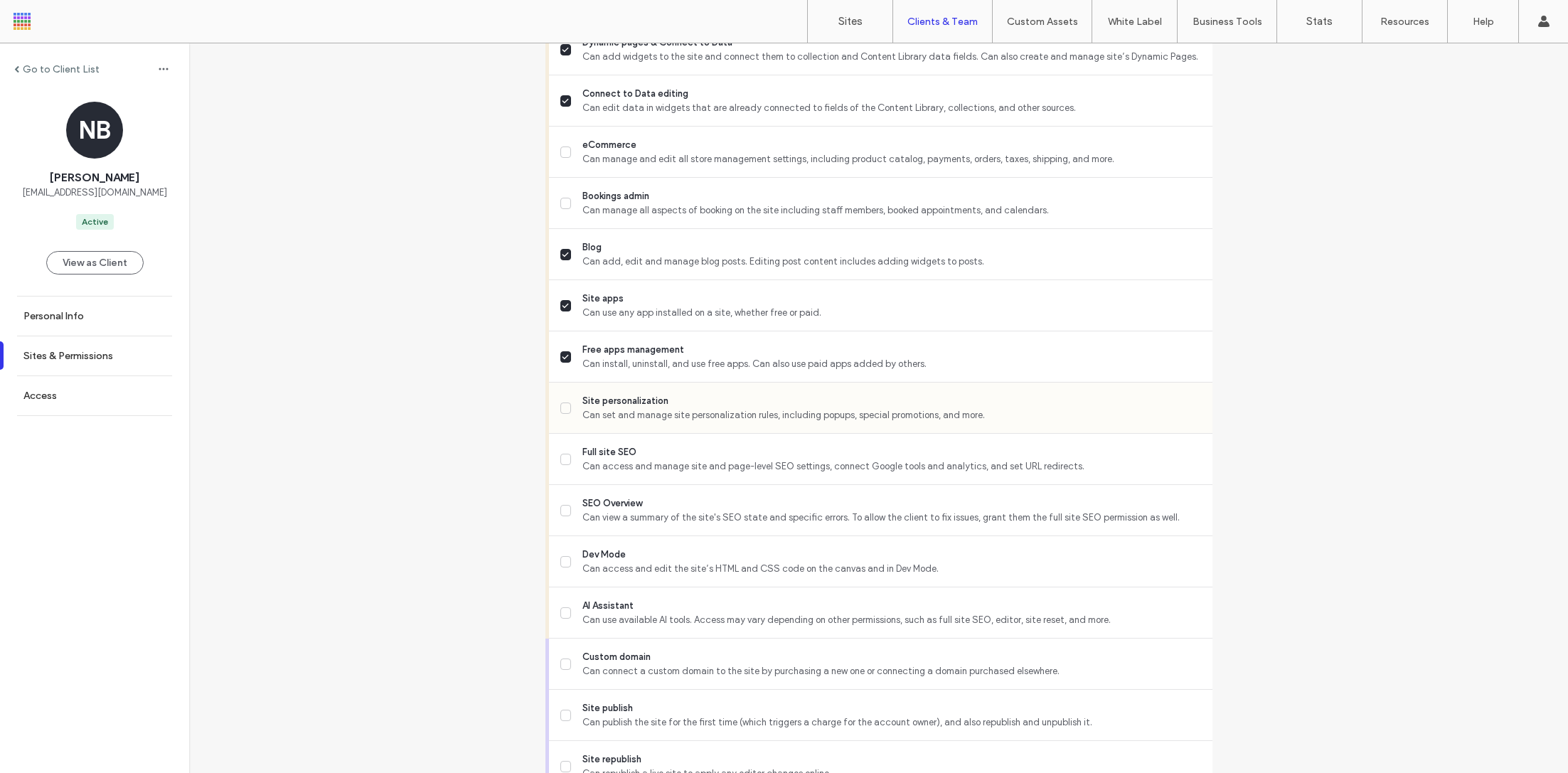
click at [596, 400] on span "Site personalization" at bounding box center [891, 401] width 618 height 14
click at [604, 450] on span "Full site SEO" at bounding box center [891, 452] width 618 height 14
click at [609, 487] on div "SEO Overview Can view a summary of the site's SEO state and specific errors. To…" at bounding box center [886, 510] width 653 height 51
click at [608, 548] on span "Dev Mode" at bounding box center [891, 555] width 618 height 14
click at [606, 499] on span "SEO Overview" at bounding box center [891, 503] width 618 height 14
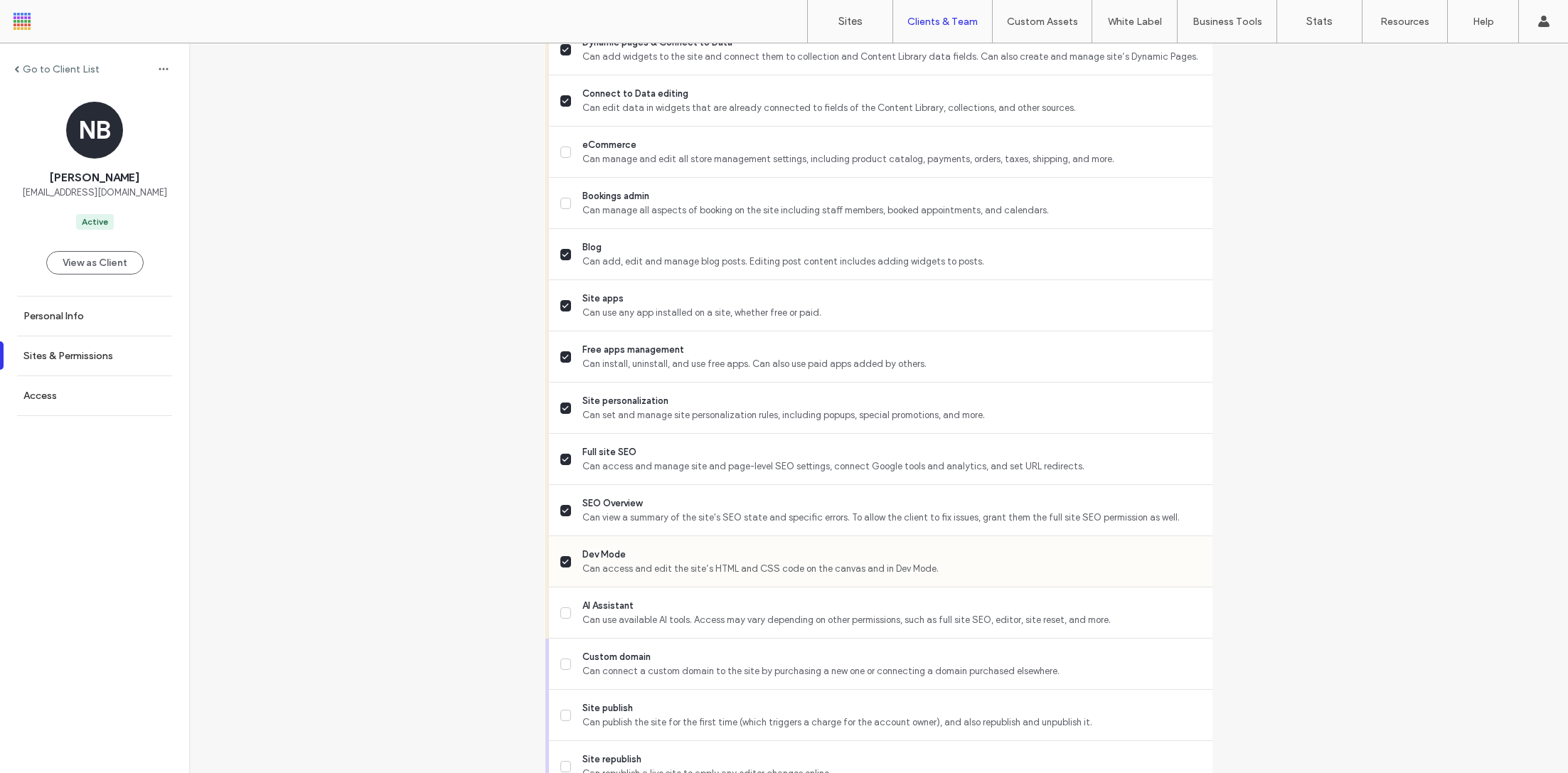
click at [606, 563] on span "Can access and edit the site’s HTML and CSS code on the canvas and in Dev Mode." at bounding box center [891, 569] width 618 height 14
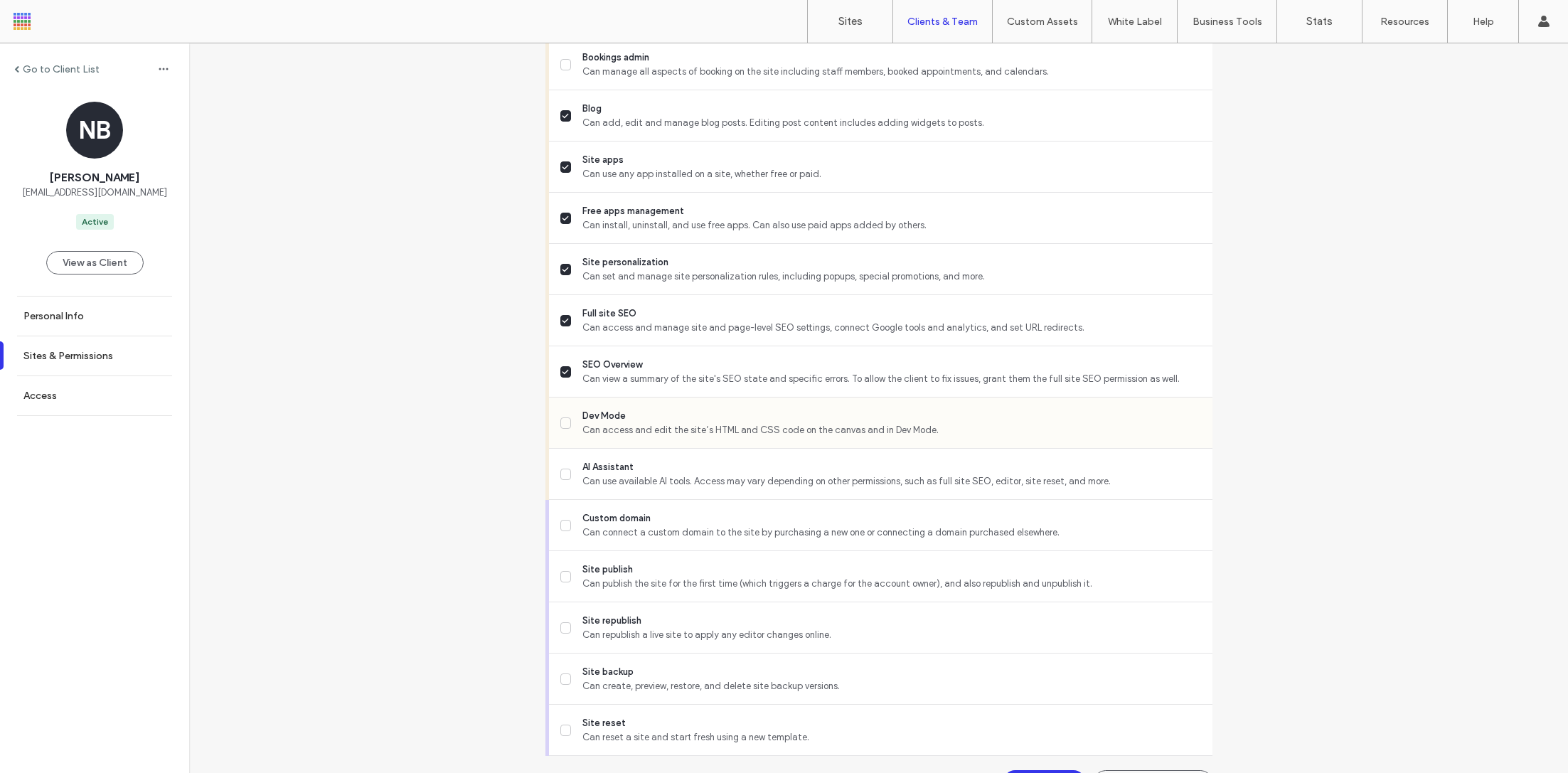
scroll to position [1069, 0]
click at [613, 401] on div "Dev Mode Can access and edit the site’s HTML and CSS code on the canvas and in …" at bounding box center [886, 421] width 653 height 51
click at [613, 416] on span "Dev Mode" at bounding box center [891, 415] width 618 height 14
click at [638, 584] on span "Can publish the site for the first time (which triggers a charge for the accoun…" at bounding box center [891, 582] width 618 height 14
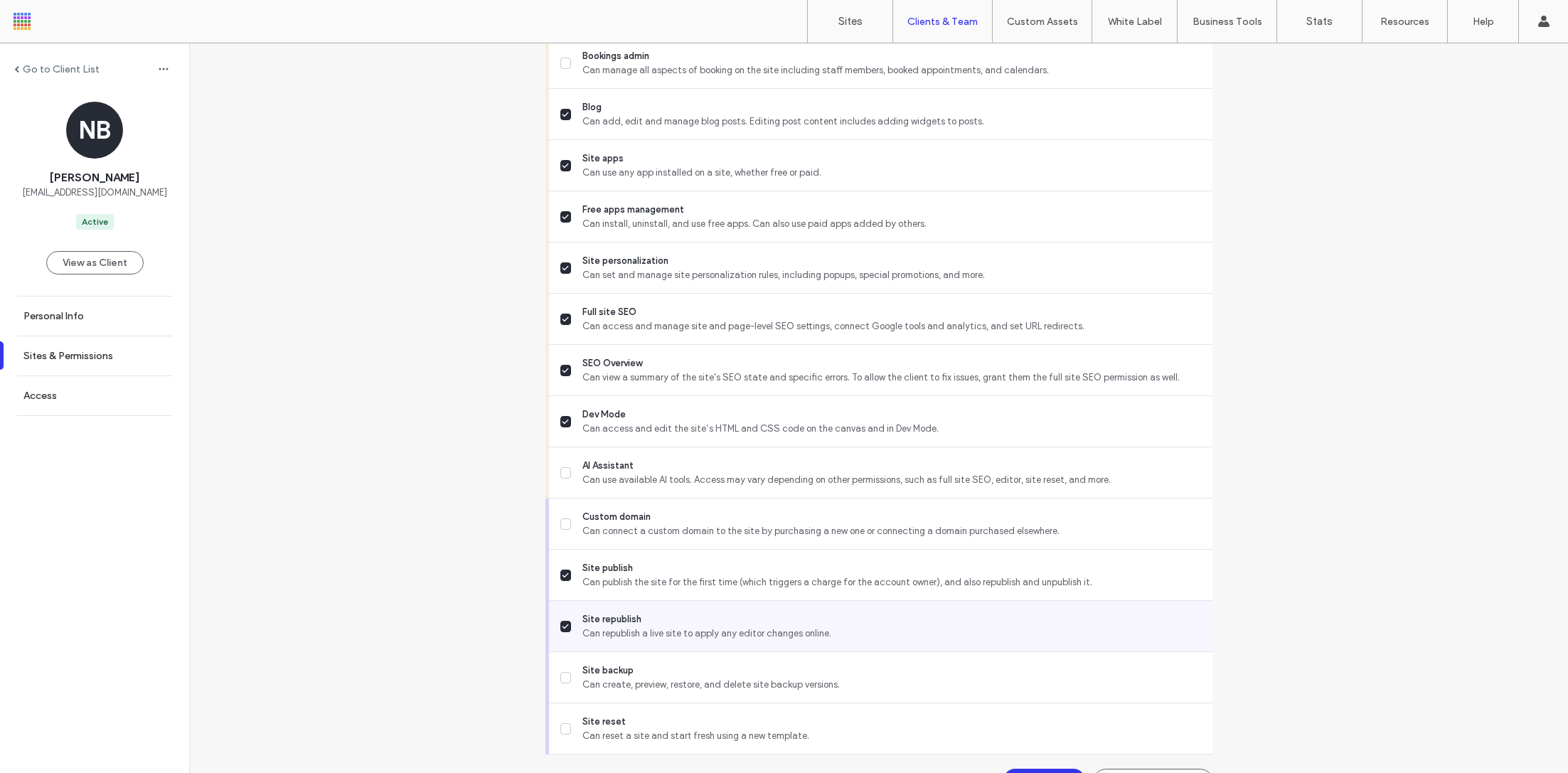
scroll to position [1101, 0]
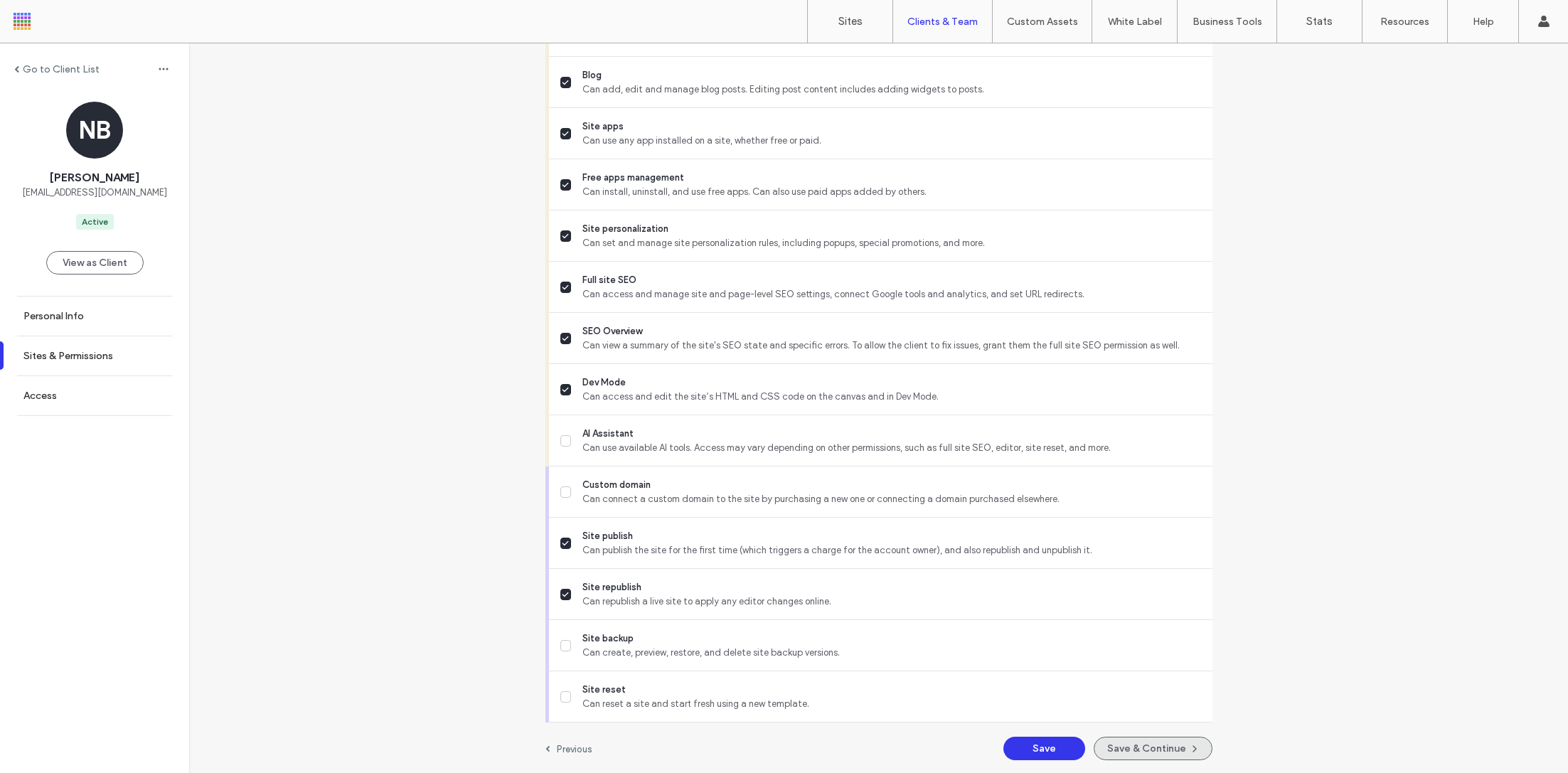
click at [1114, 739] on button "Save & Continue" at bounding box center [1153, 749] width 119 height 23
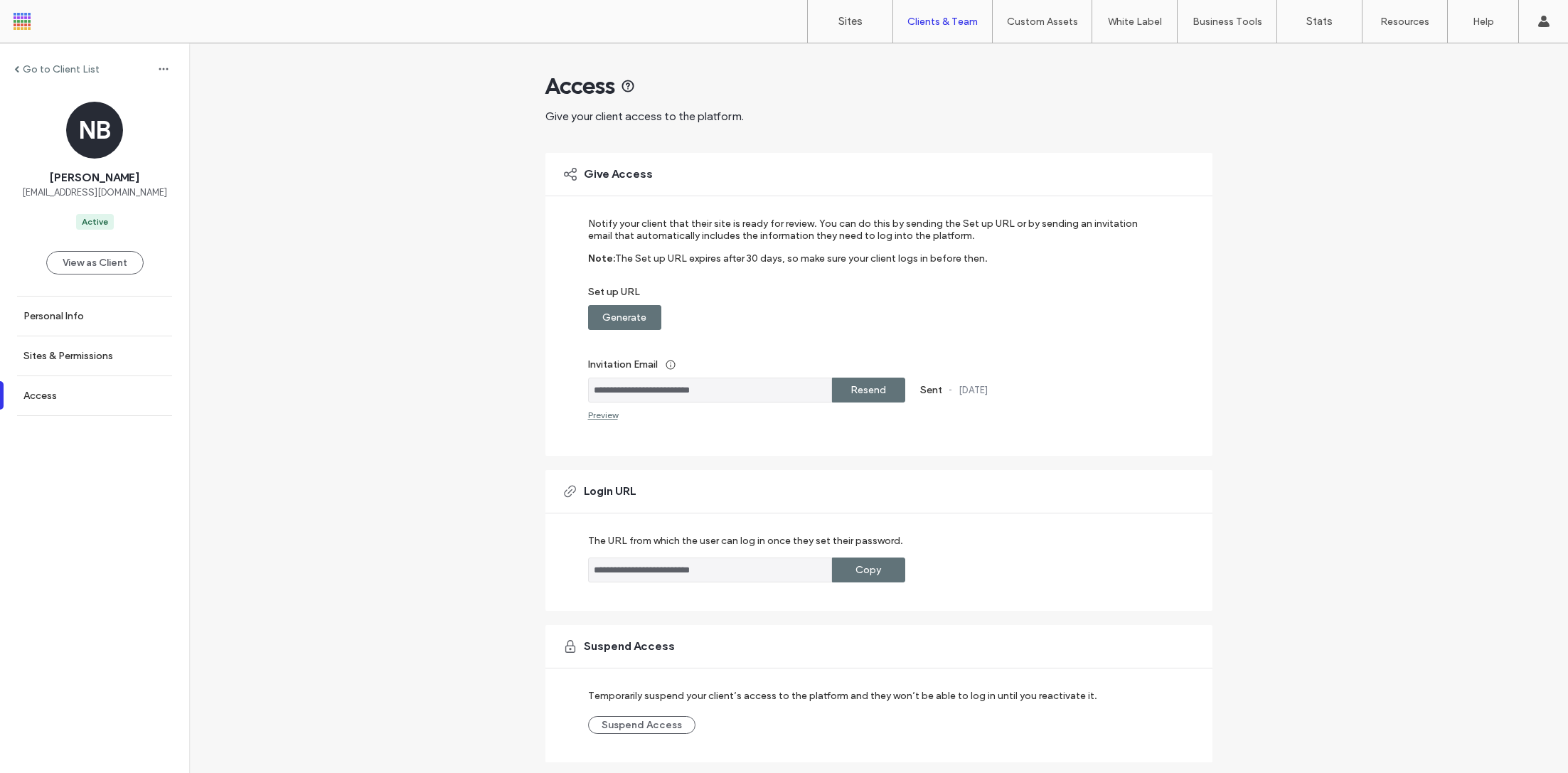
click at [851, 387] on label "Resend" at bounding box center [868, 390] width 35 height 27
